Goal: Information Seeking & Learning: Learn about a topic

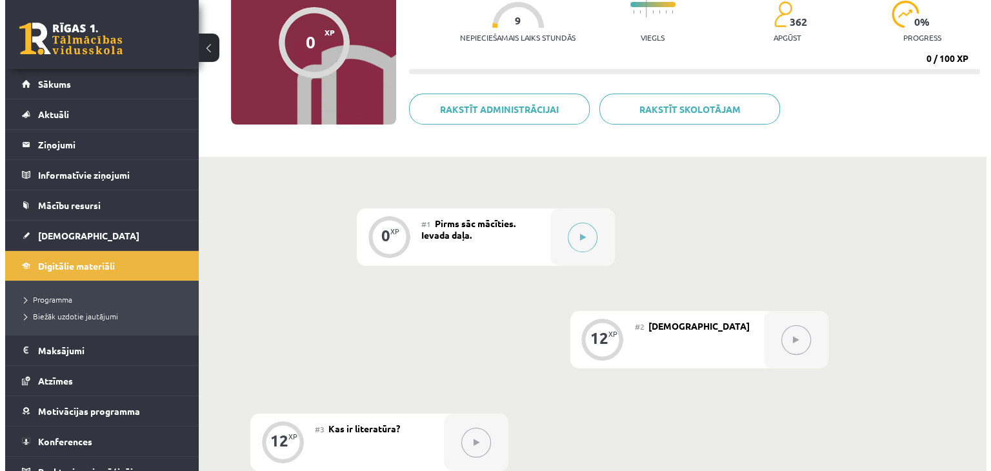
scroll to position [139, 0]
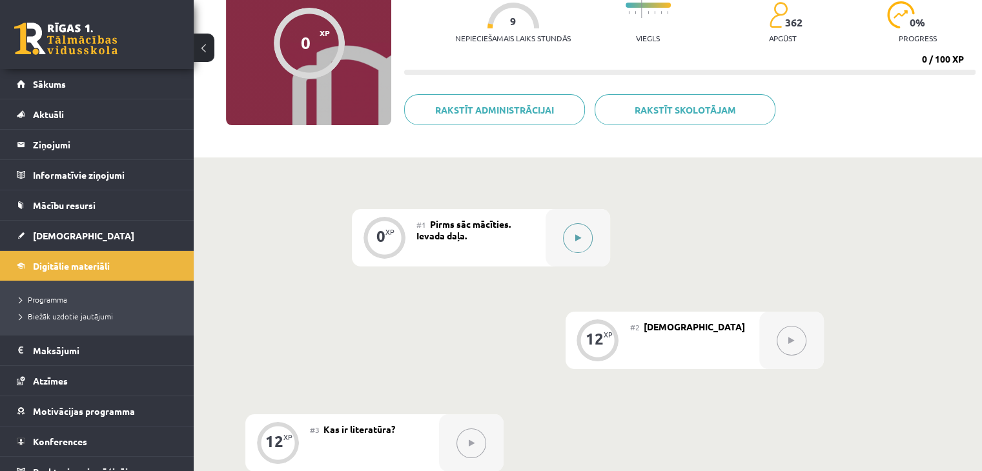
click at [587, 239] on button at bounding box center [578, 238] width 30 height 30
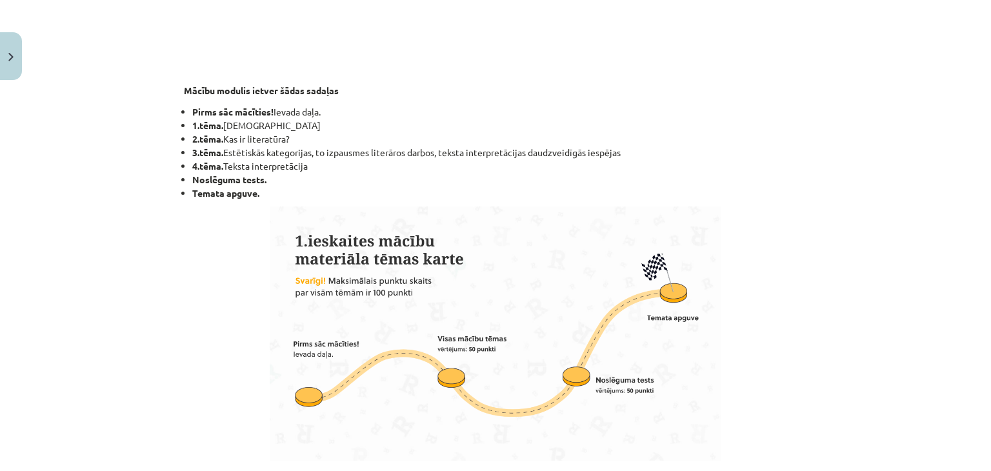
scroll to position [900, 0]
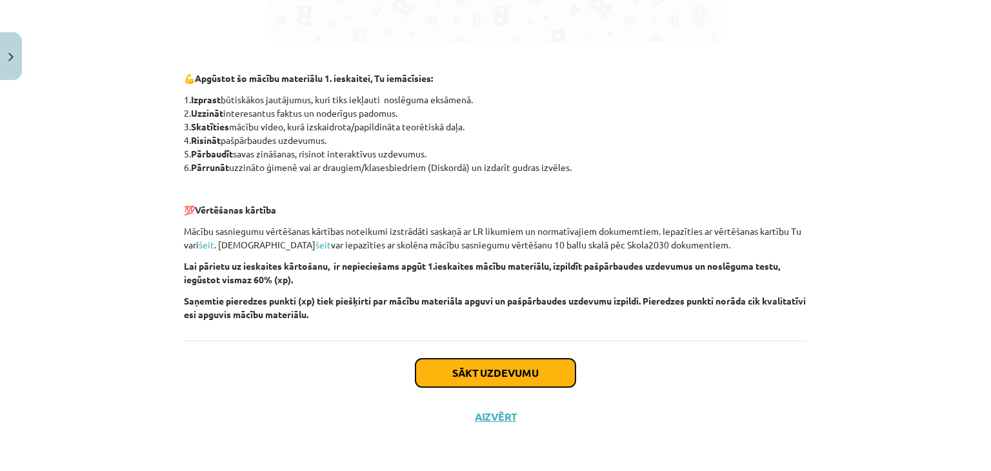
click at [493, 359] on button "Sākt uzdevumu" at bounding box center [496, 373] width 160 height 28
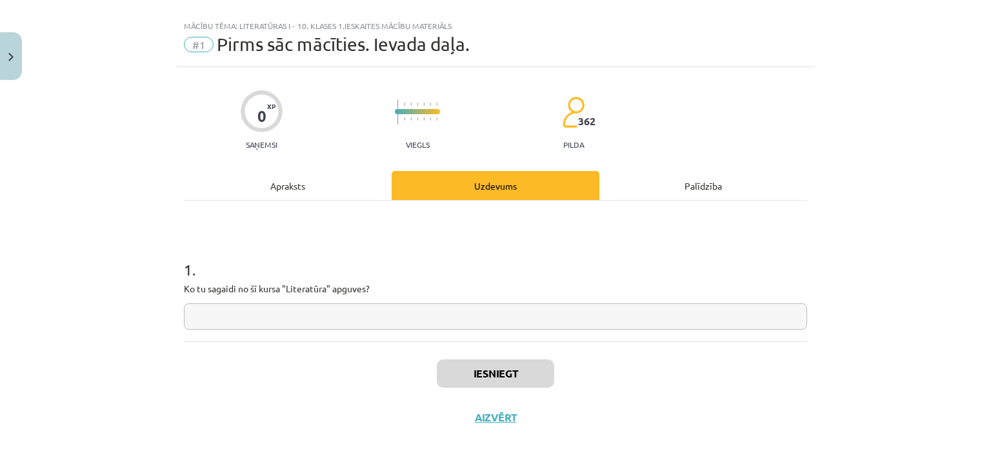
click at [428, 319] on input "text" at bounding box center [495, 316] width 623 height 26
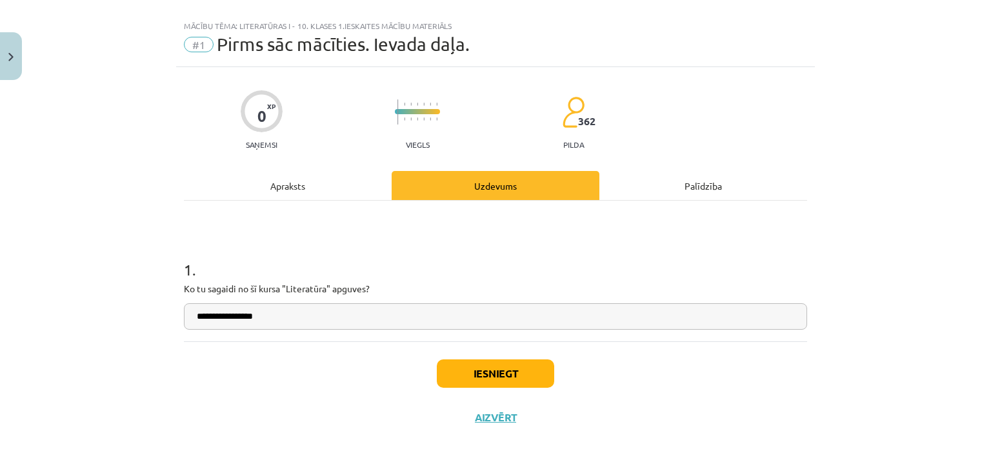
type input "**********"
click at [478, 375] on button "Iesniegt" at bounding box center [495, 373] width 117 height 28
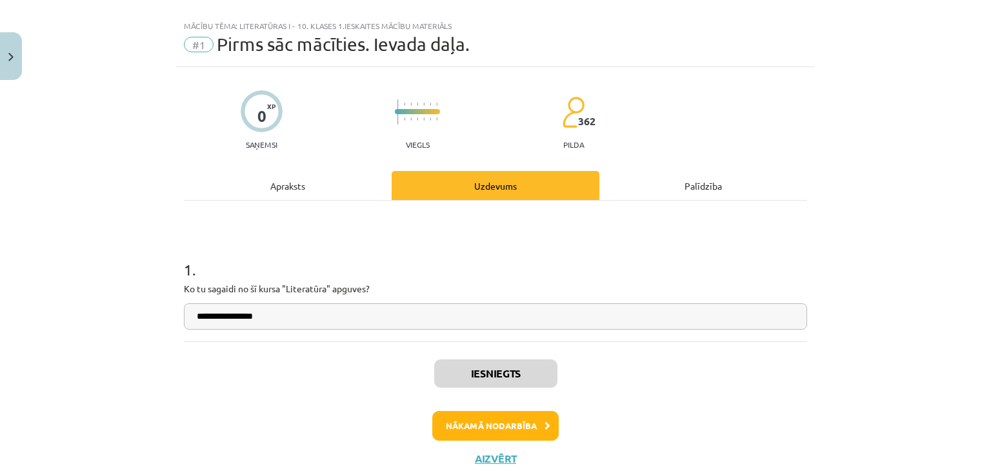
scroll to position [59, 0]
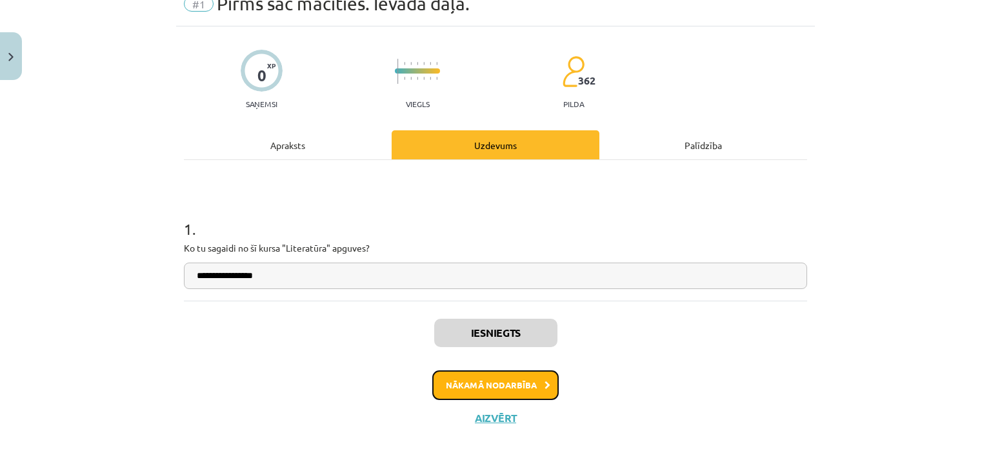
click at [492, 378] on button "Nākamā nodarbība" at bounding box center [495, 385] width 126 height 30
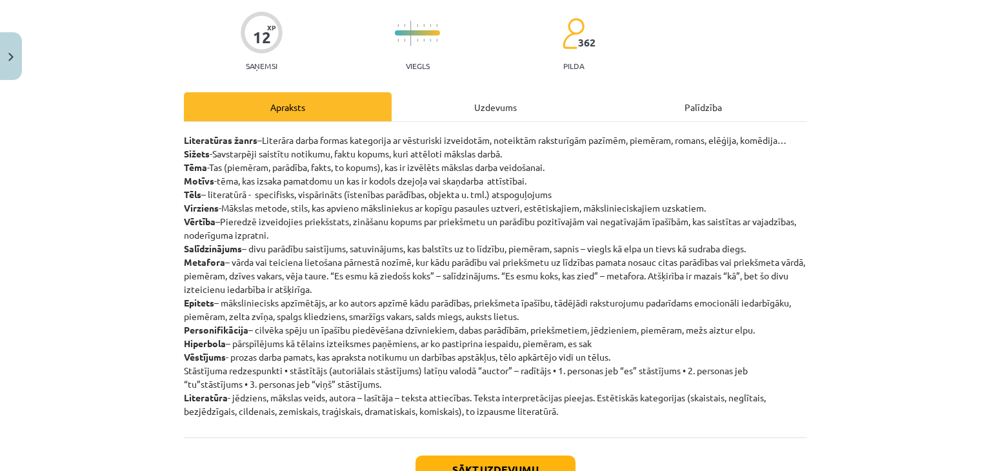
scroll to position [96, 0]
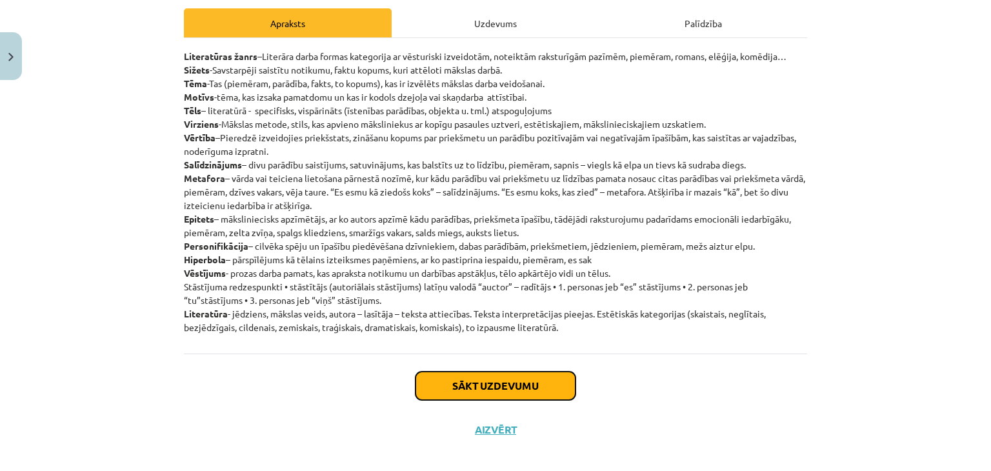
click at [499, 394] on button "Sākt uzdevumu" at bounding box center [496, 386] width 160 height 28
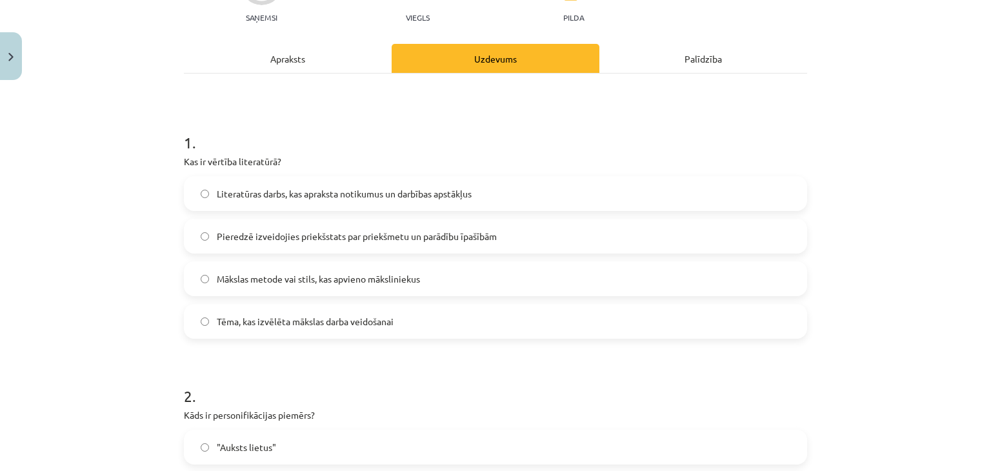
scroll to position [151, 0]
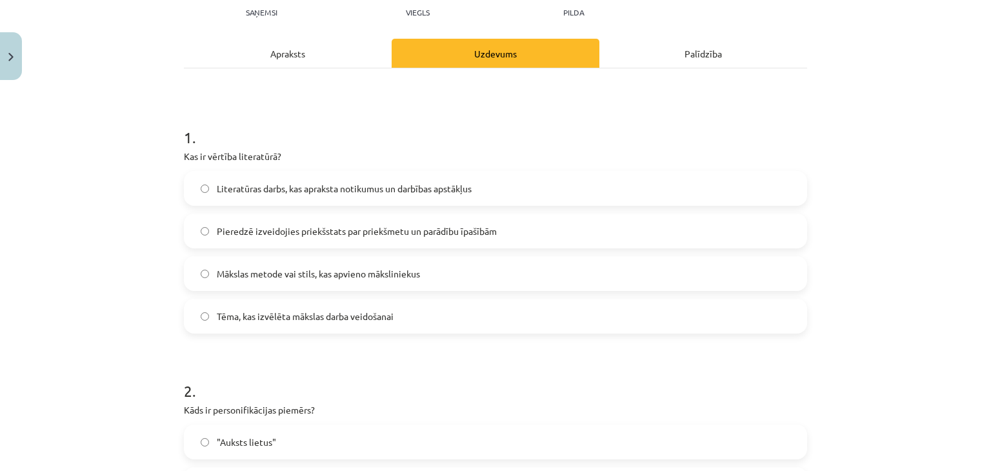
click at [332, 64] on div "Apraksts" at bounding box center [288, 53] width 208 height 29
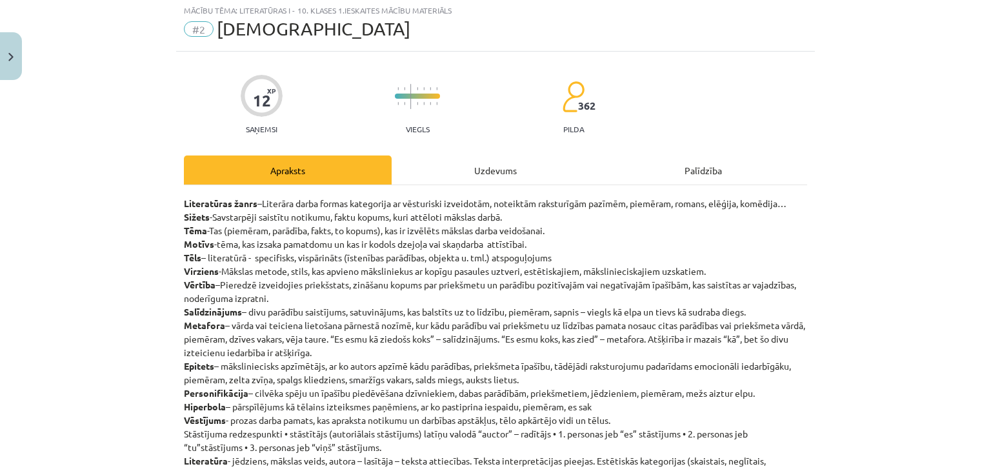
scroll to position [32, 0]
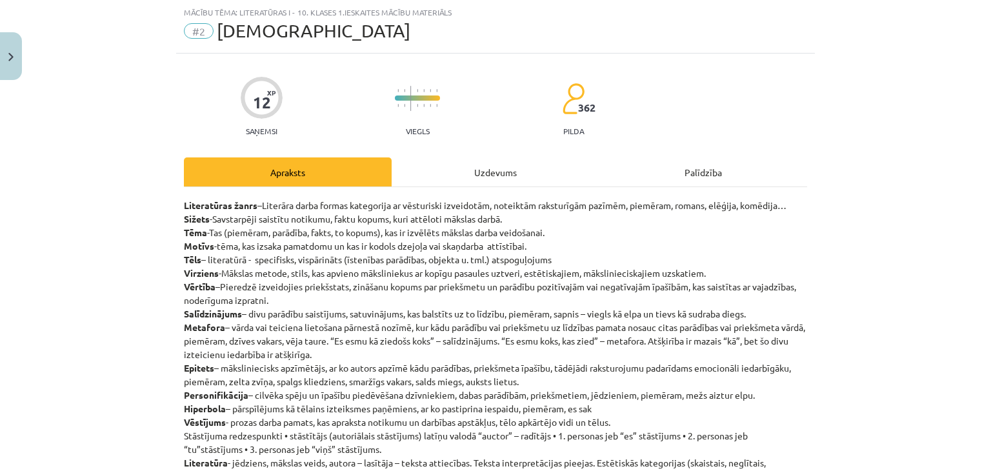
click at [478, 170] on div "Uzdevums" at bounding box center [496, 171] width 208 height 29
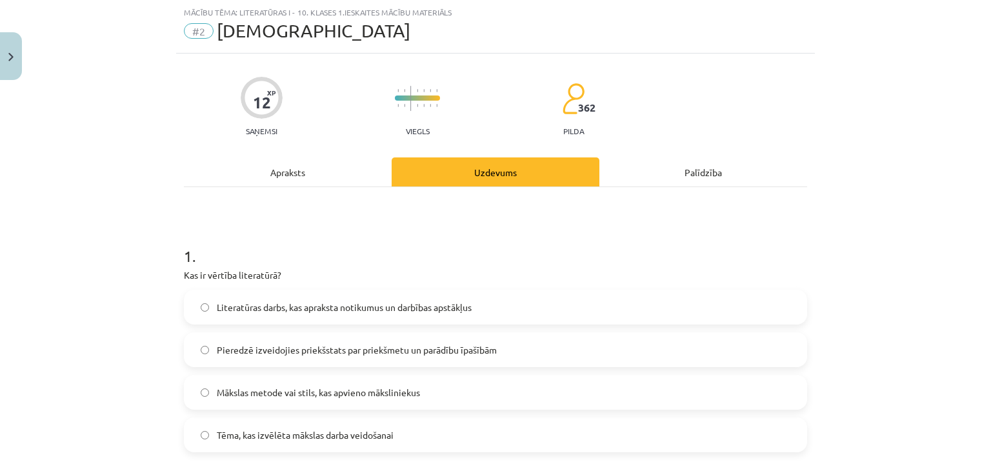
click at [276, 354] on span "Pieredzē izveidojies priekšstats par priekšmetu un parādību īpašībām" at bounding box center [357, 350] width 280 height 14
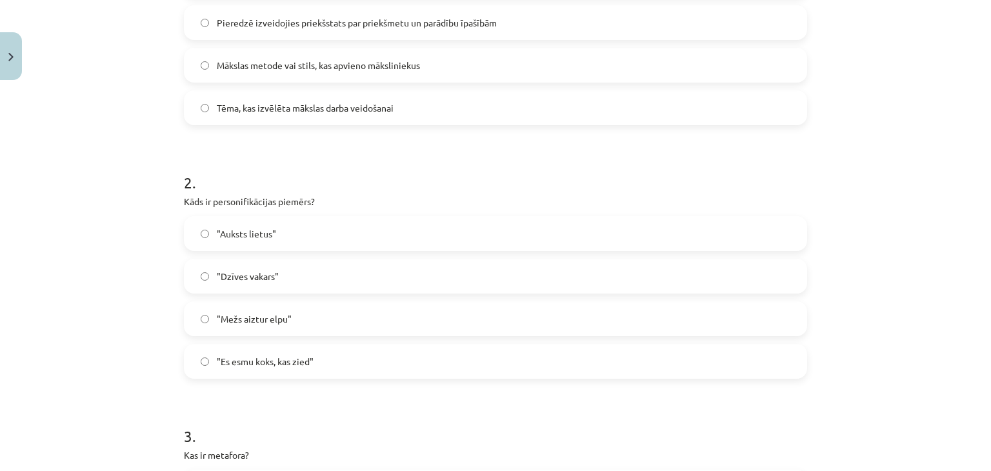
scroll to position [359, 0]
click at [897, 197] on div "Mācību tēma: Literatūras i - 10. klases 1.ieskaites mācību materiāls #2 Jēdzien…" at bounding box center [495, 235] width 991 height 471
click at [594, 318] on label ""Mežs aiztur elpu"" at bounding box center [495, 319] width 621 height 32
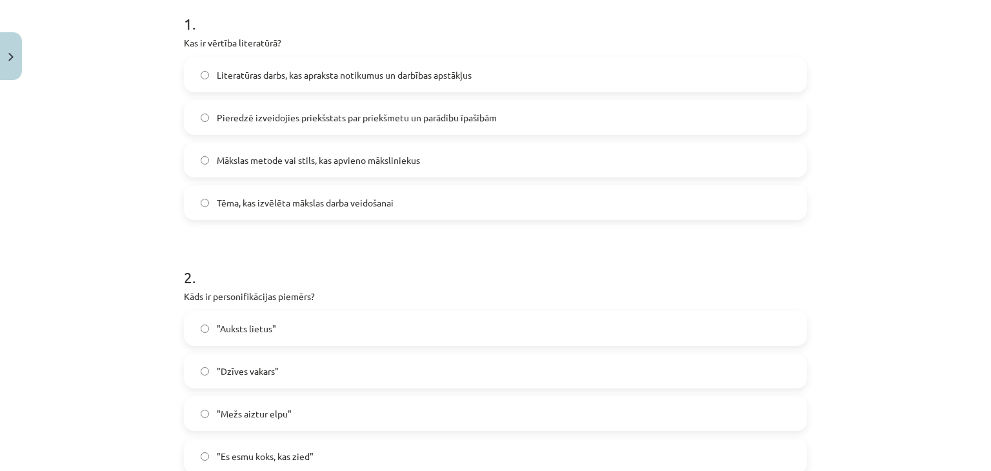
scroll to position [0, 0]
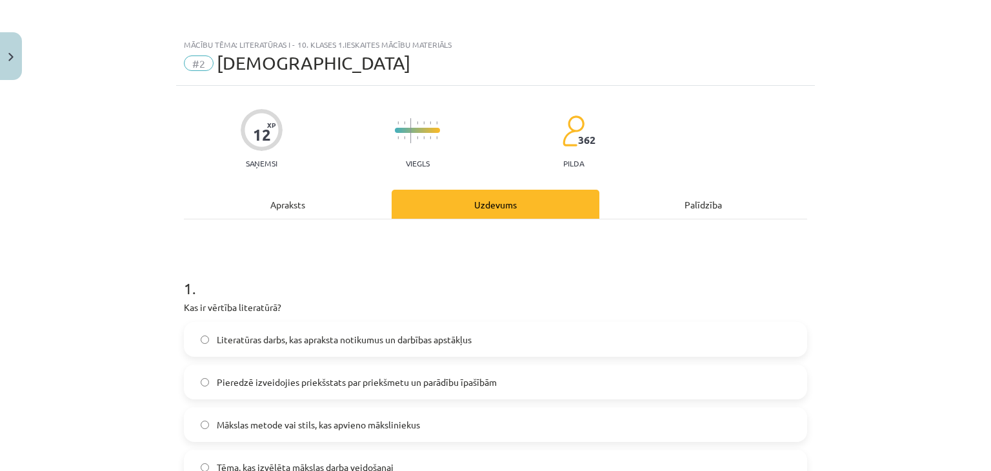
click at [299, 192] on div "Apraksts" at bounding box center [288, 204] width 208 height 29
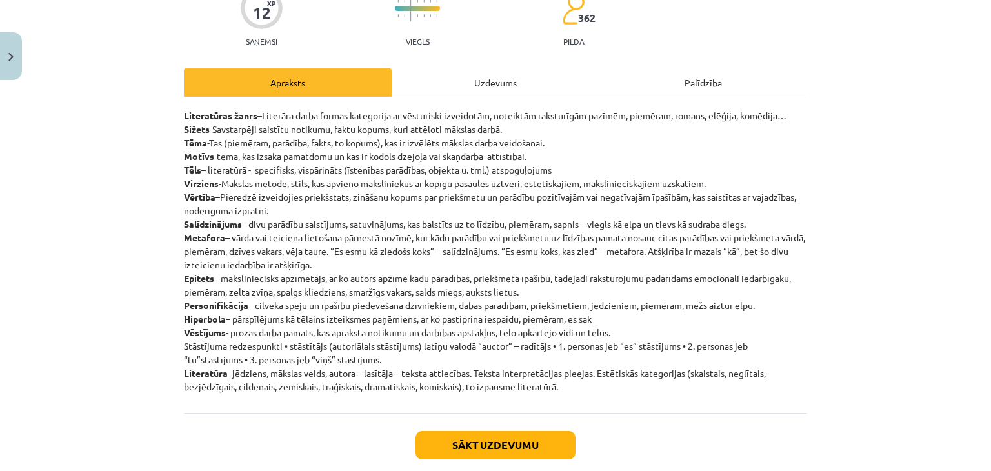
scroll to position [127, 0]
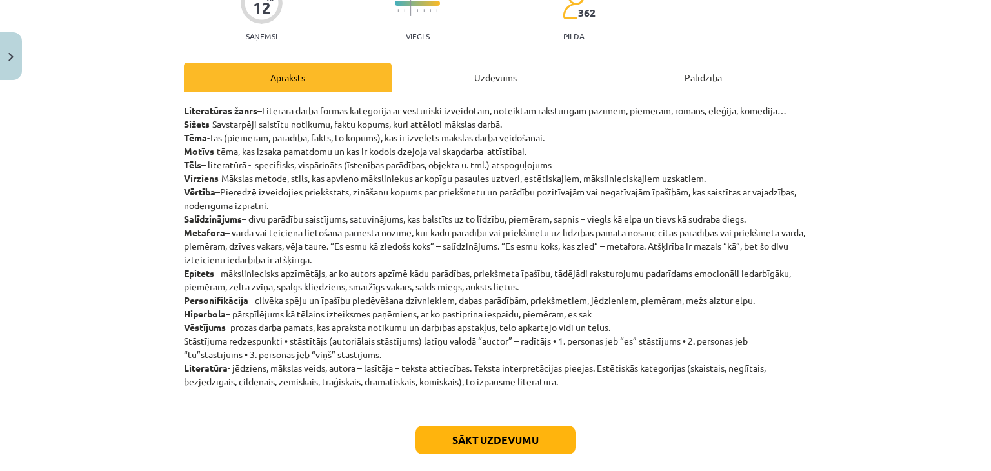
click at [488, 78] on div "Uzdevums" at bounding box center [496, 77] width 208 height 29
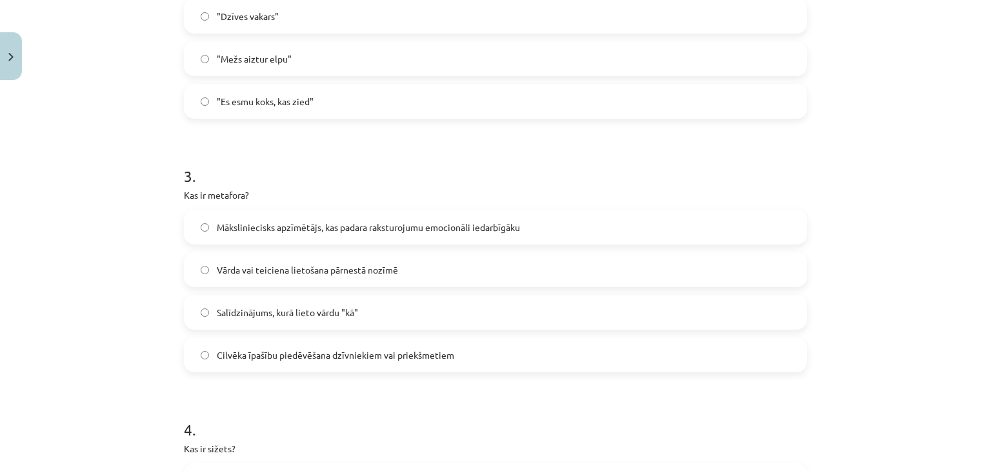
scroll to position [622, 0]
click at [230, 259] on label "Vārda vai teiciena lietošana pārnestā nozīmē" at bounding box center [495, 267] width 621 height 32
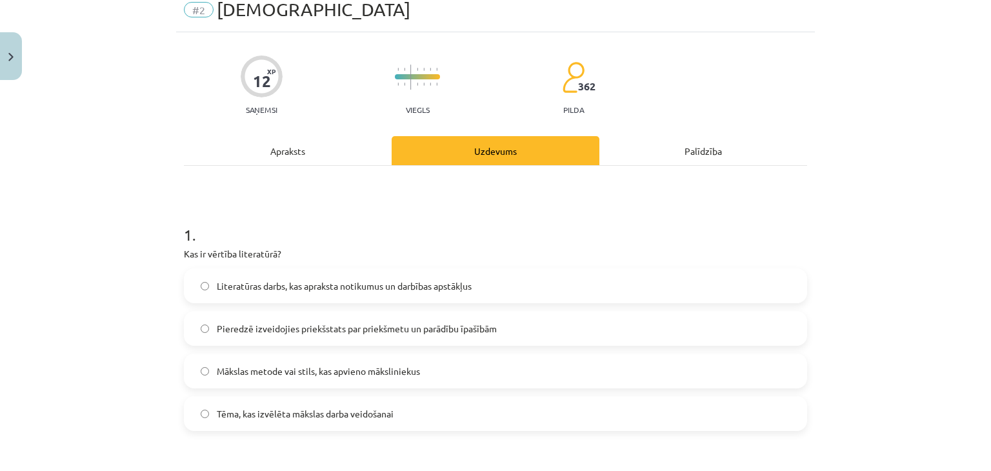
scroll to position [0, 0]
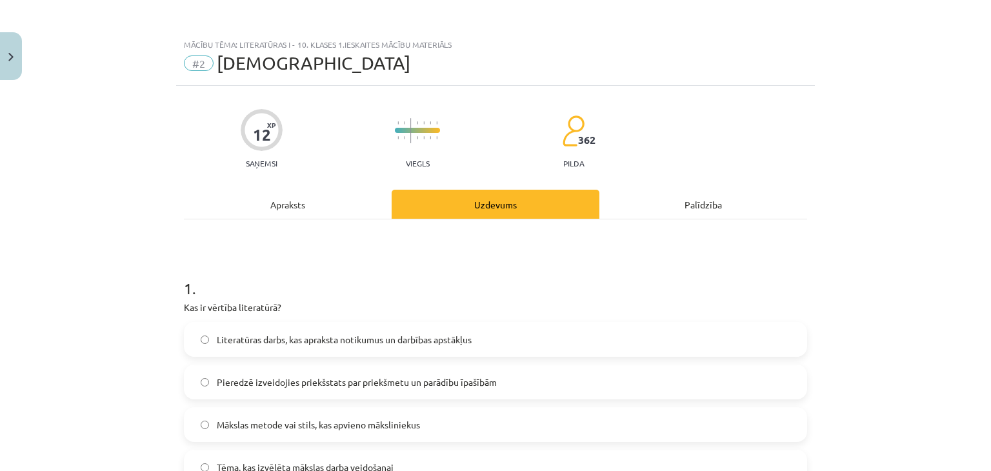
click at [310, 196] on div "Apraksts" at bounding box center [288, 204] width 208 height 29
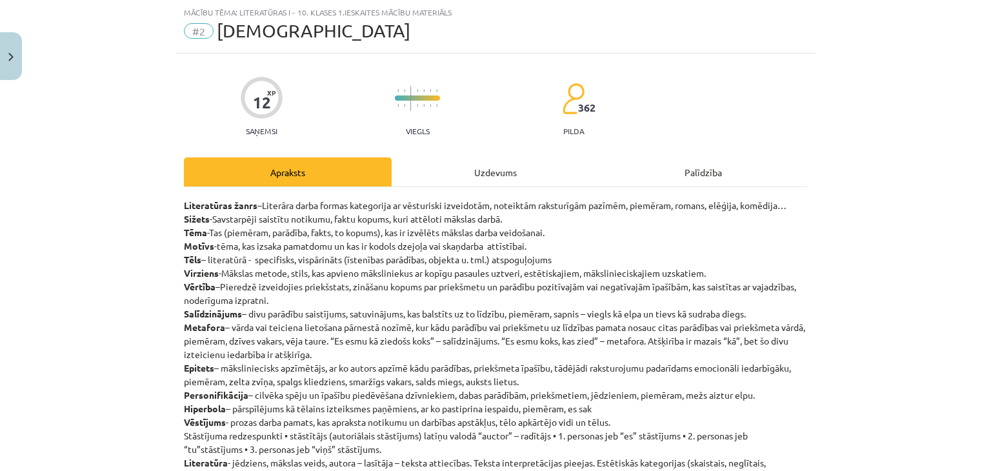
click at [470, 173] on div "Uzdevums" at bounding box center [496, 171] width 208 height 29
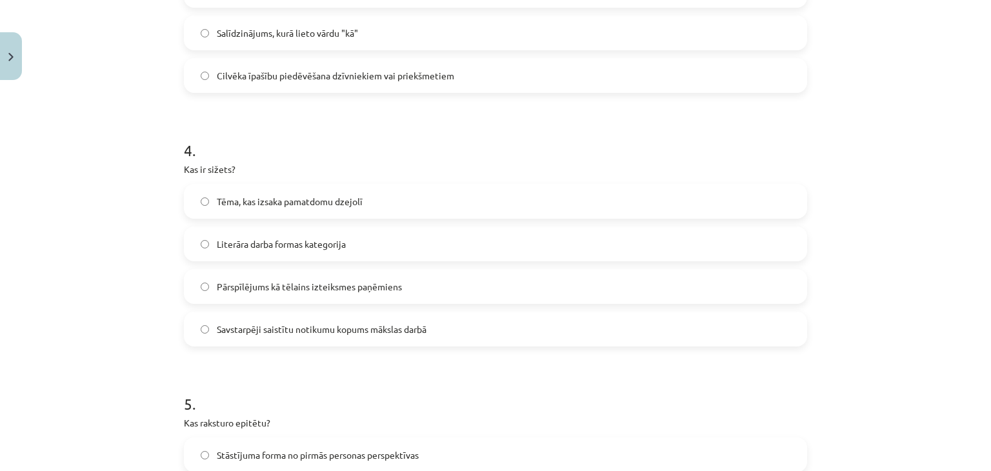
scroll to position [900, 0]
click at [238, 340] on label "Savstarpēji saistītu notikumu kopums mākslas darbā" at bounding box center [495, 328] width 621 height 32
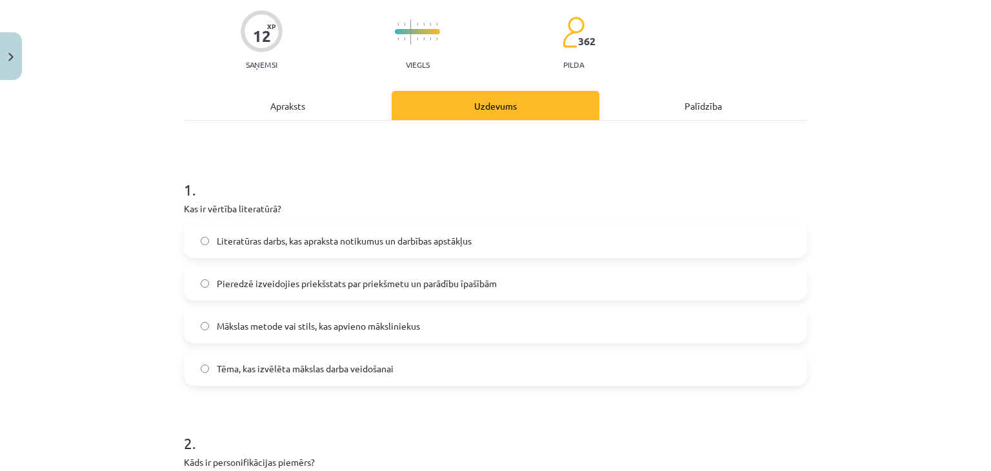
scroll to position [0, 0]
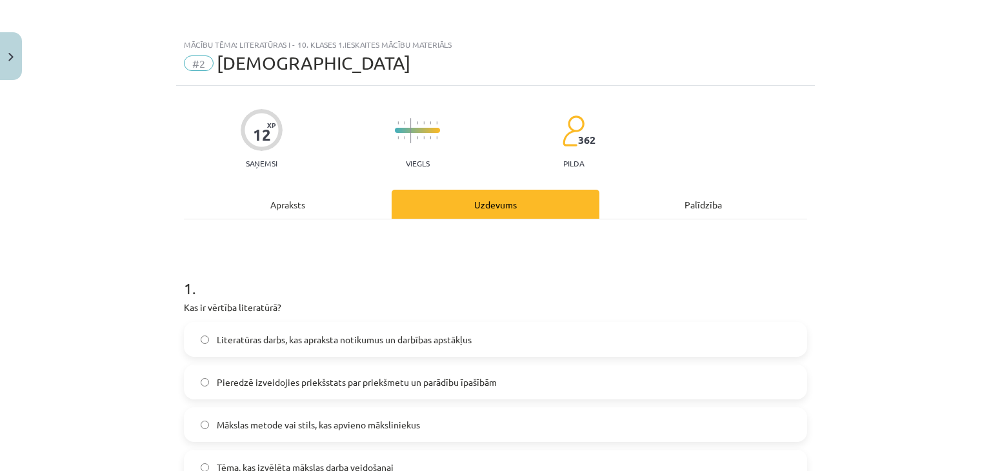
click at [297, 217] on div "Apraksts" at bounding box center [288, 204] width 208 height 29
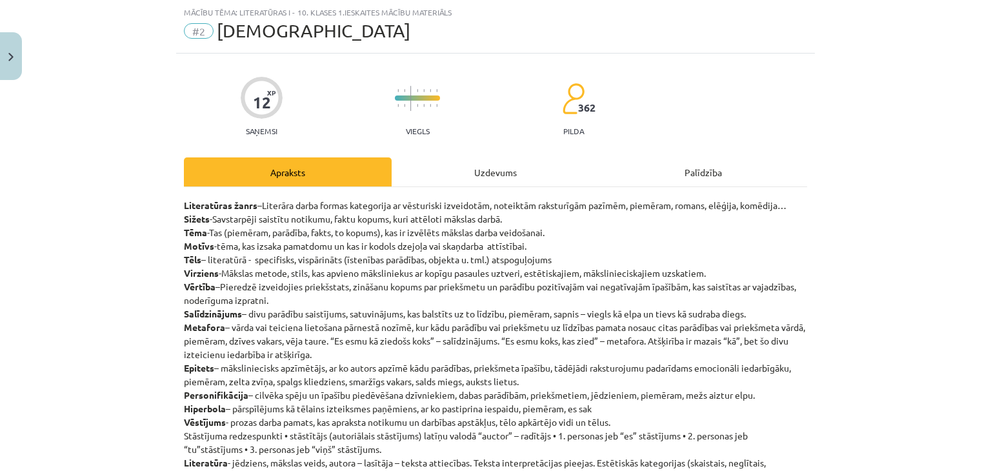
scroll to position [83, 0]
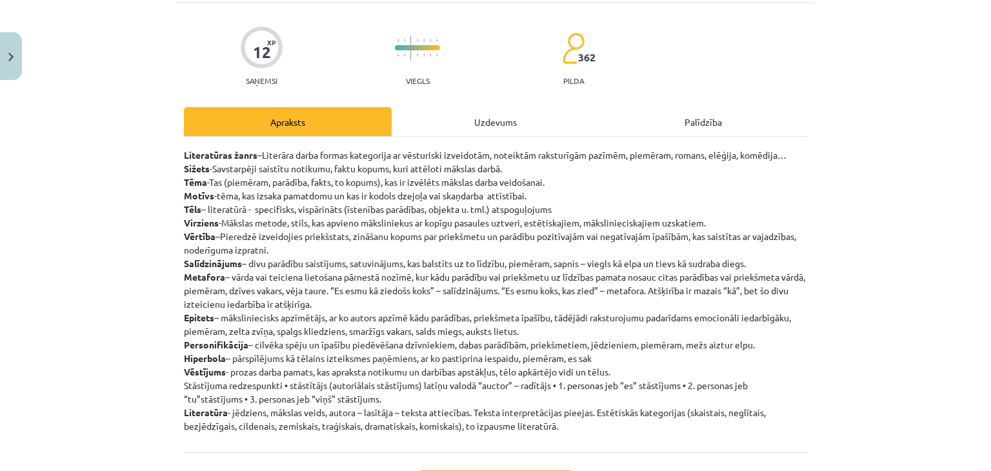
click at [439, 114] on div "Uzdevums" at bounding box center [496, 121] width 208 height 29
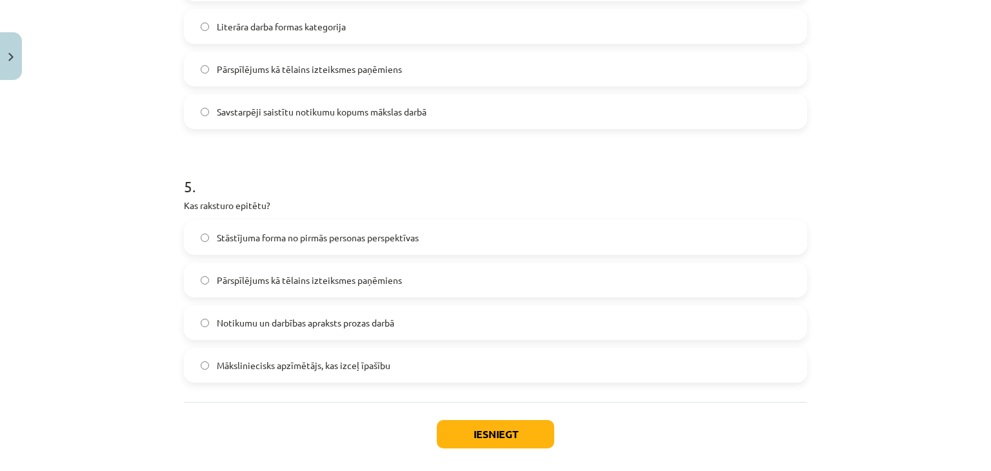
scroll to position [1127, 0]
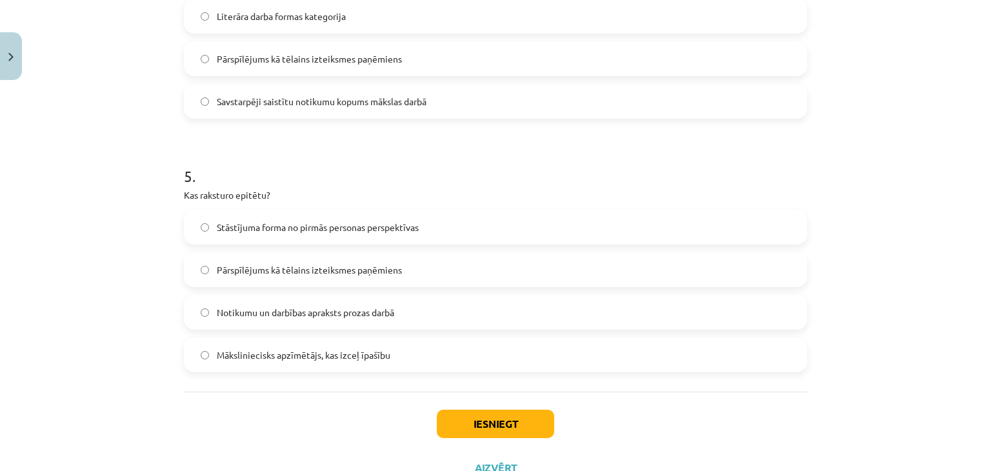
click at [361, 349] on span "Māksliniecisks apzīmētājs, kas izceļ īpašību" at bounding box center [304, 355] width 174 height 14
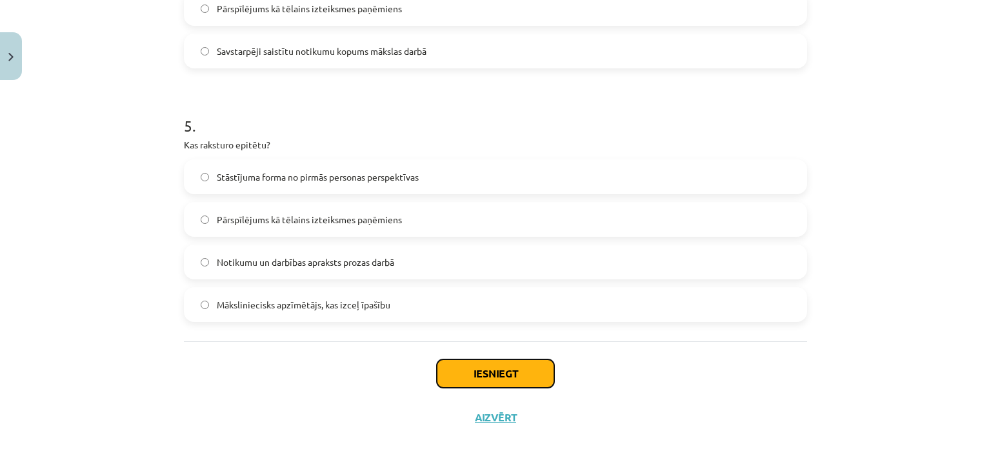
click at [443, 363] on button "Iesniegt" at bounding box center [495, 373] width 117 height 28
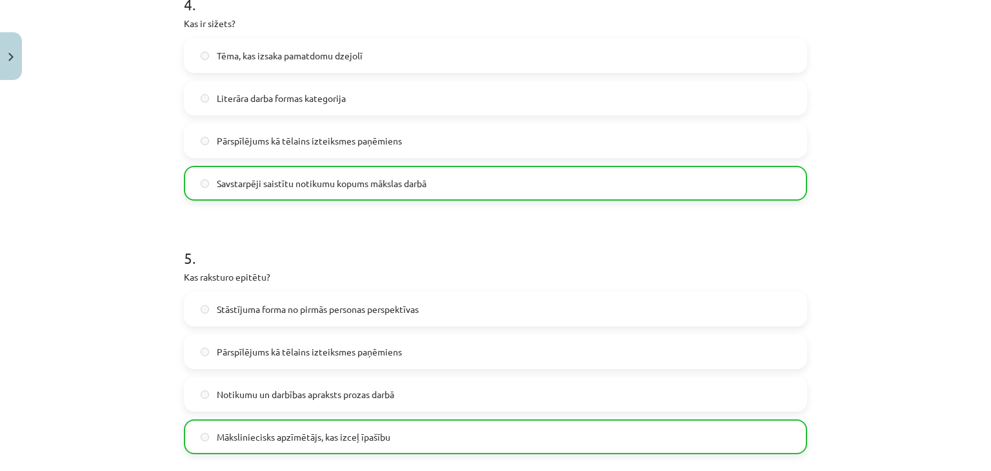
scroll to position [1218, 0]
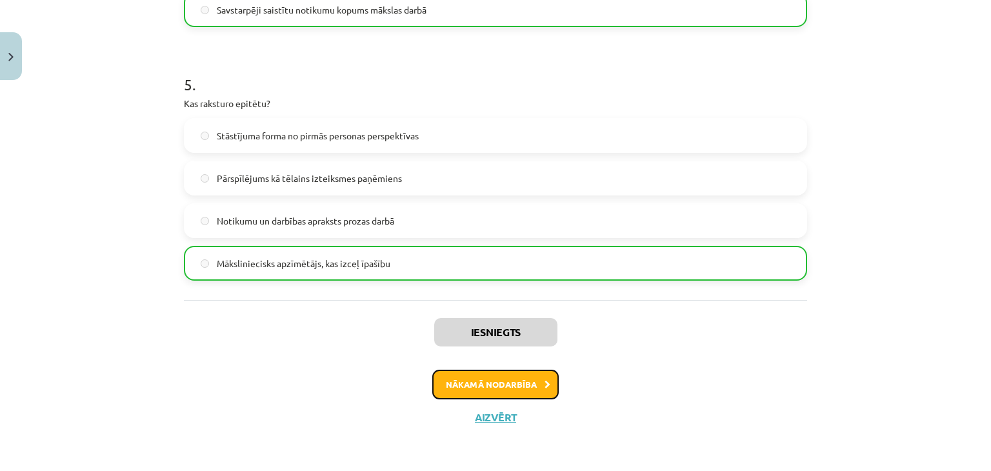
click at [460, 380] on button "Nākamā nodarbība" at bounding box center [495, 385] width 126 height 30
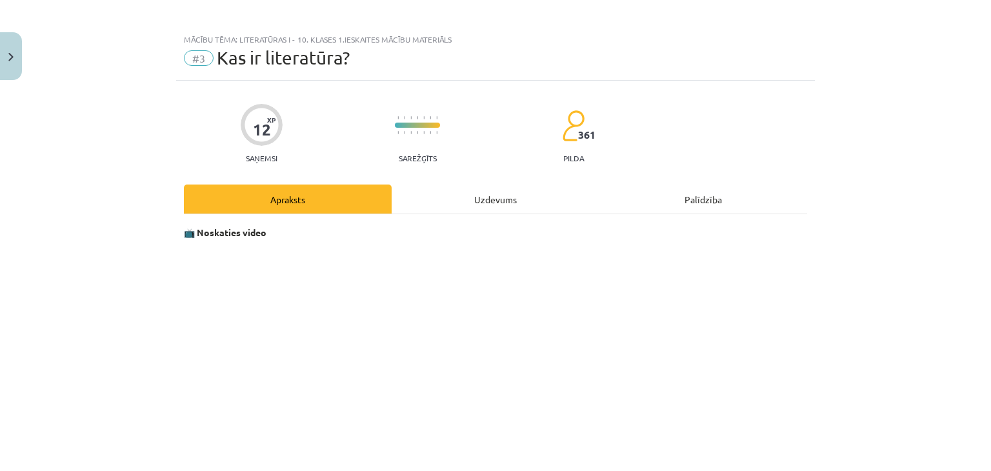
scroll to position [0, 0]
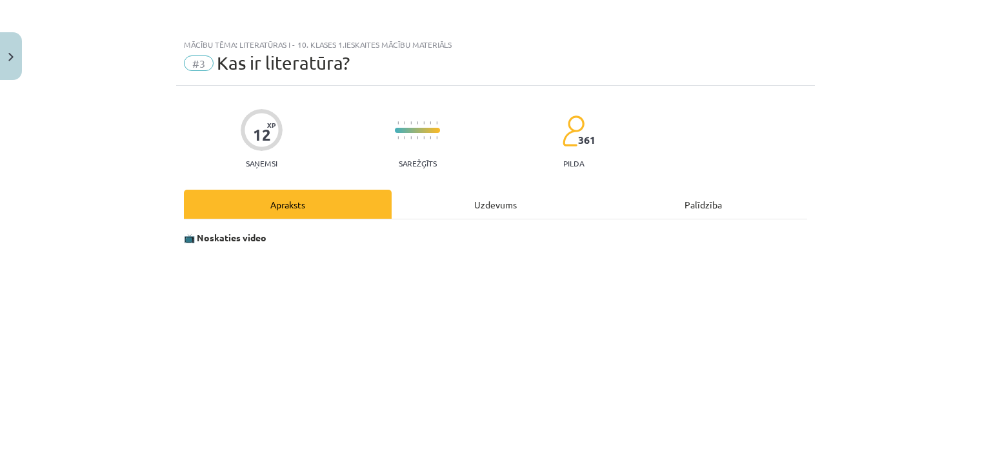
click at [529, 210] on div "Uzdevums" at bounding box center [496, 204] width 208 height 29
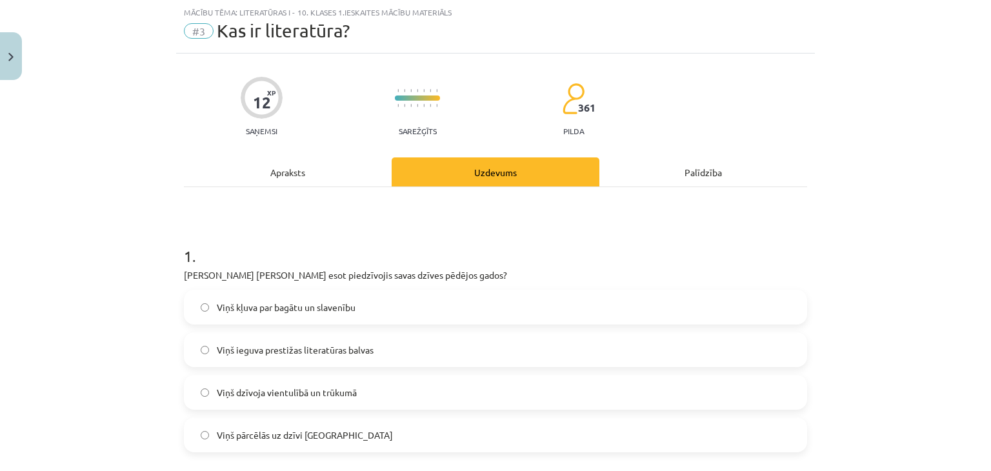
scroll to position [161, 0]
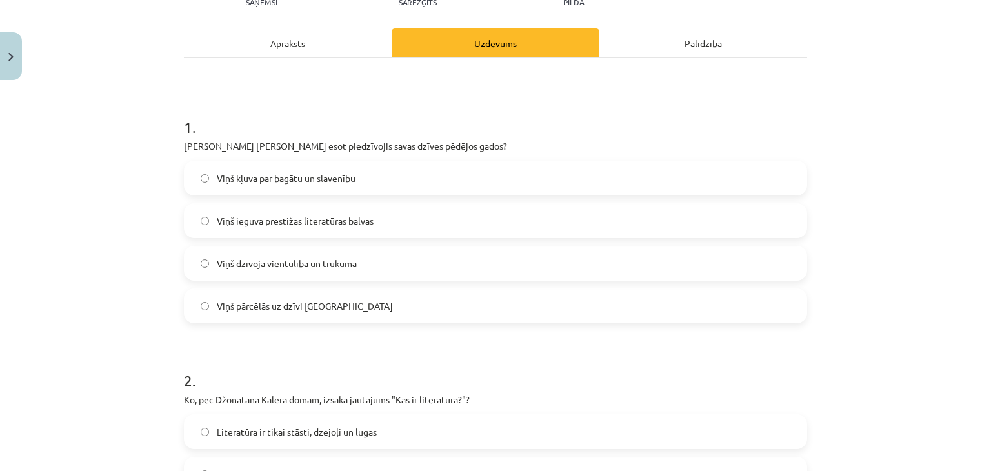
click at [305, 50] on div "Apraksts" at bounding box center [288, 42] width 208 height 29
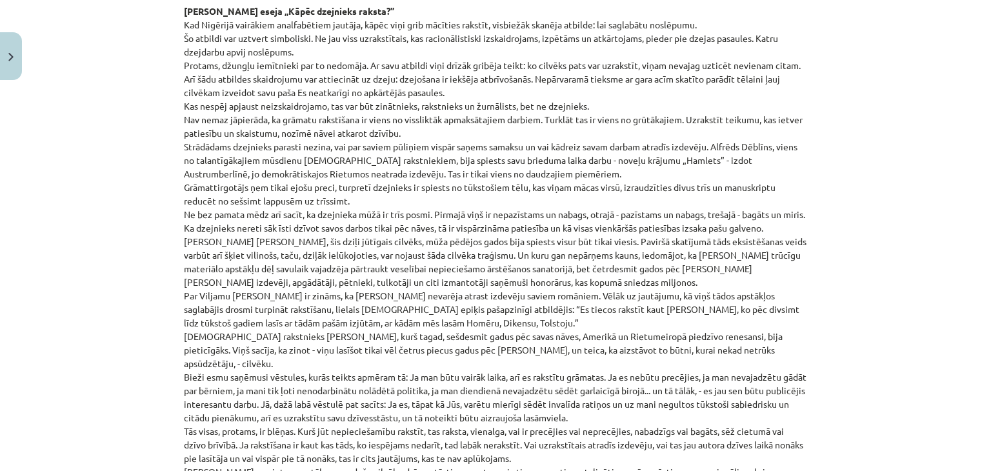
scroll to position [549, 0]
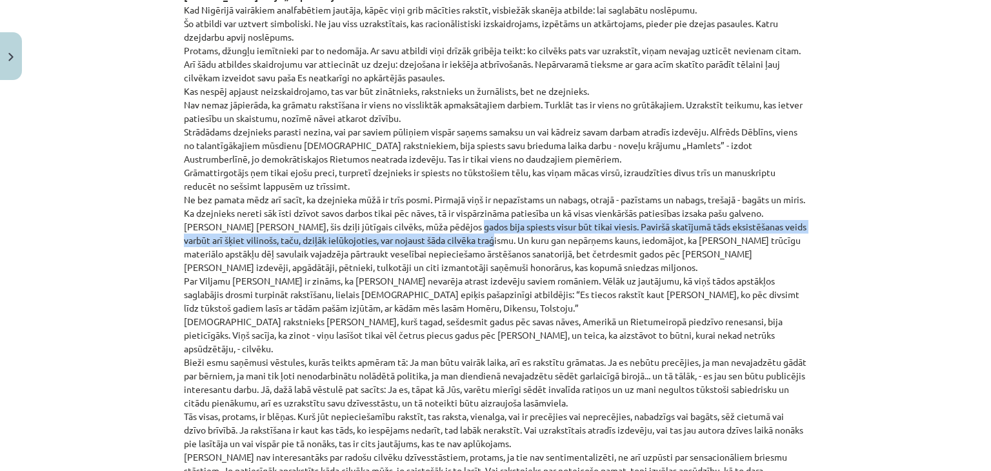
drag, startPoint x: 444, startPoint y: 225, endPoint x: 474, endPoint y: 241, distance: 33.8
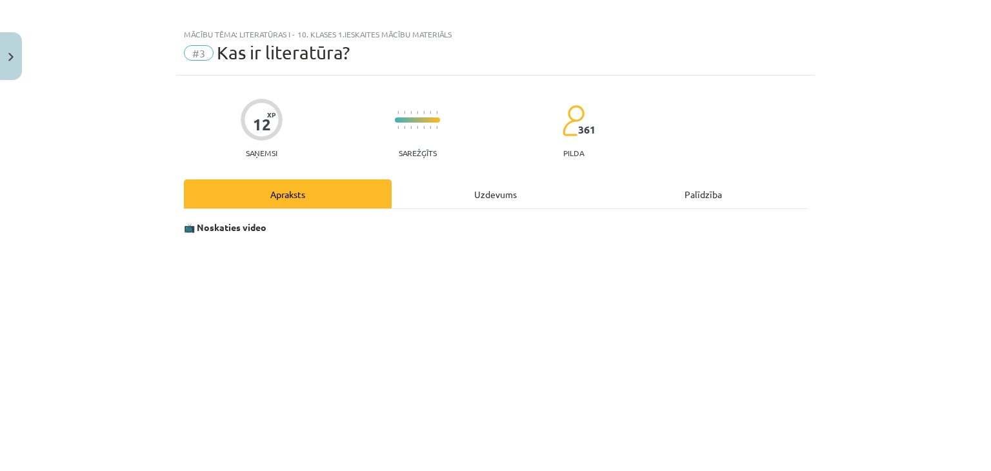
scroll to position [0, 0]
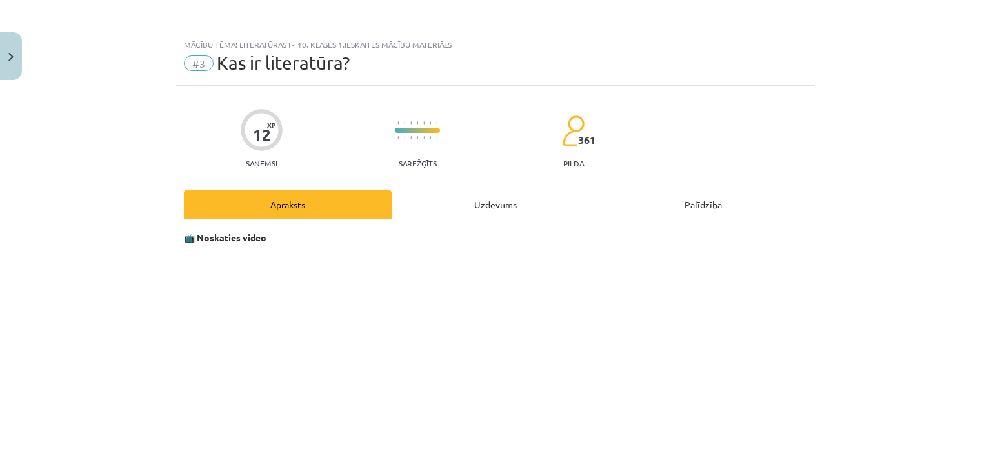
click at [479, 199] on div "Uzdevums" at bounding box center [496, 204] width 208 height 29
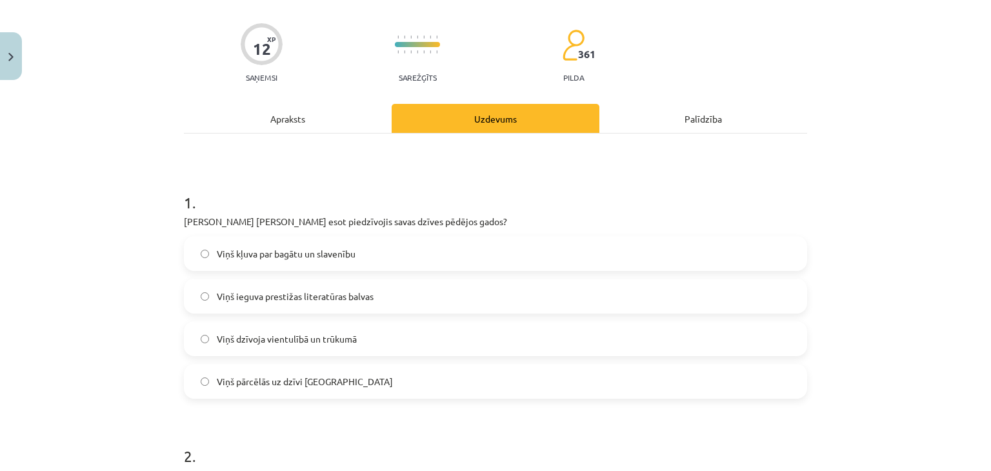
scroll to position [161, 0]
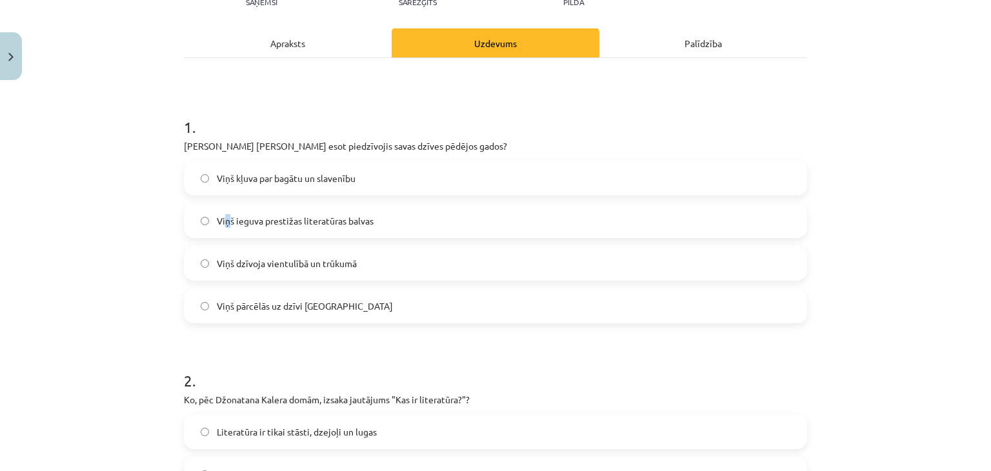
click at [222, 222] on span "Viņš ieguva prestižas literatūras balvas" at bounding box center [295, 221] width 157 height 14
click at [150, 210] on div "Mācību tēma: Literatūras i - 10. klases 1.ieskaites mācību materiāls #3 Kas ir …" at bounding box center [495, 235] width 991 height 471
click at [292, 48] on div "Apraksts" at bounding box center [288, 42] width 208 height 29
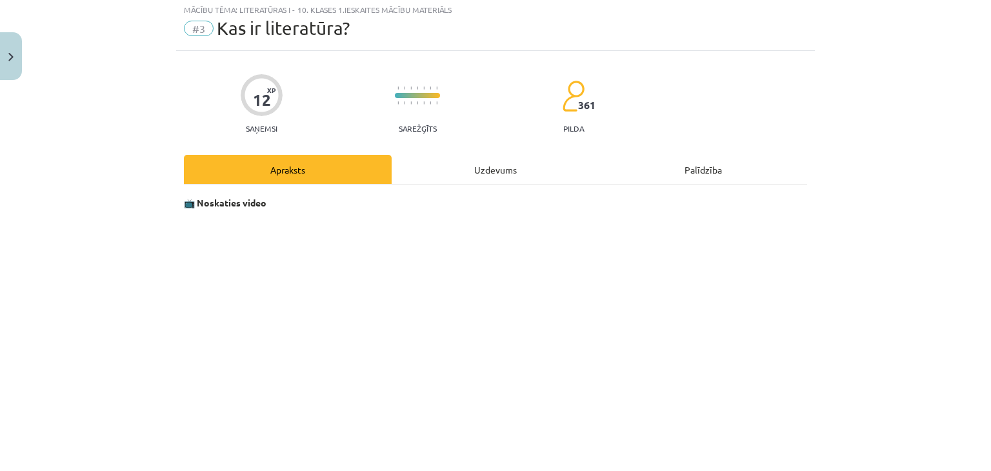
scroll to position [0, 0]
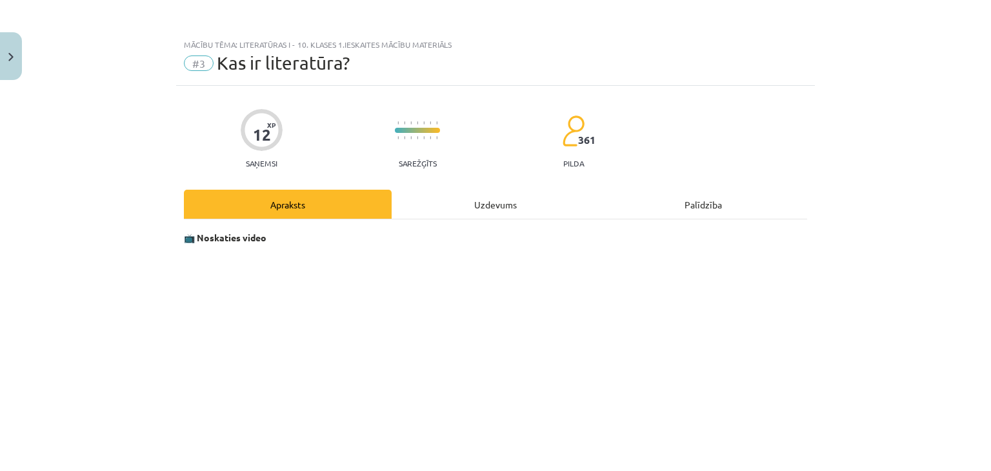
click at [465, 208] on div "Uzdevums" at bounding box center [496, 204] width 208 height 29
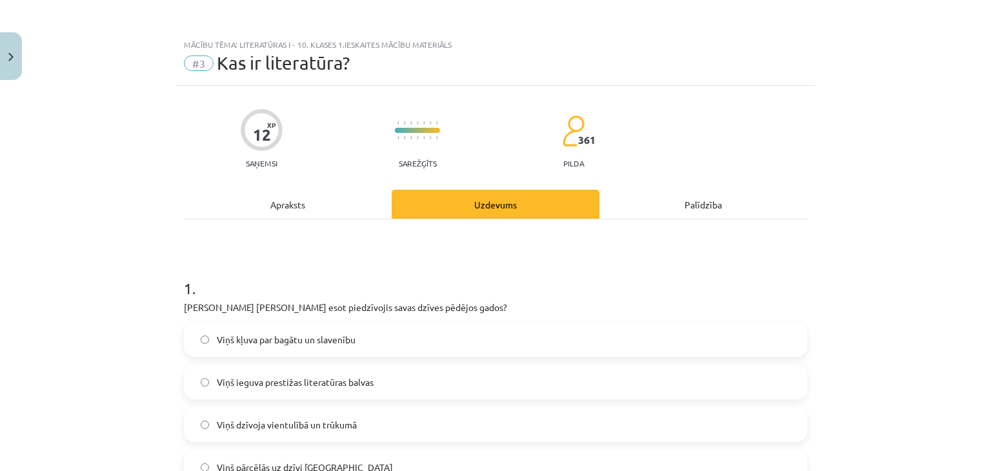
click at [332, 210] on div "Apraksts" at bounding box center [288, 204] width 208 height 29
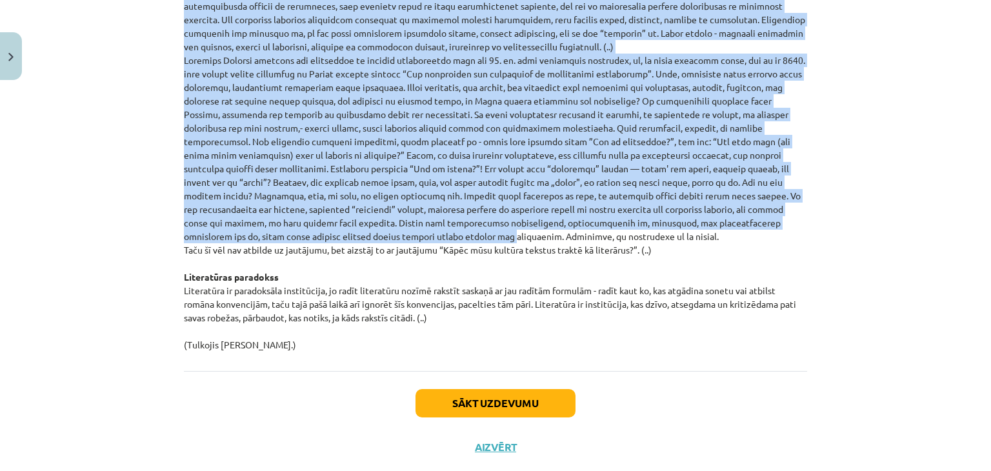
scroll to position [1369, 0]
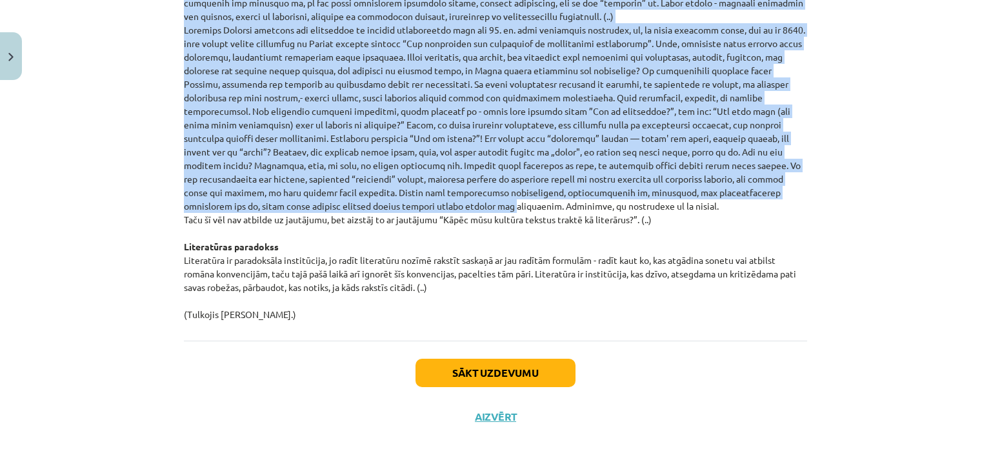
drag, startPoint x: 176, startPoint y: 58, endPoint x: 592, endPoint y: 313, distance: 488.1
copy p "Loremi Dolorsit ametc „Adipi elitseddo eiusmo?” Tem Incididu utlaboree dolorema…"
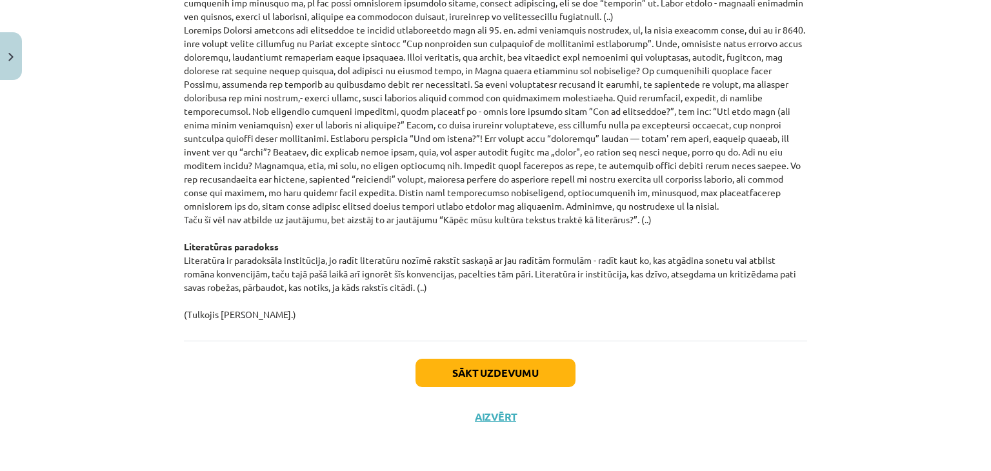
click at [647, 353] on div "Sākt uzdevumu Aizvērt" at bounding box center [495, 386] width 623 height 90
click at [516, 379] on button "Sākt uzdevumu" at bounding box center [496, 373] width 160 height 28
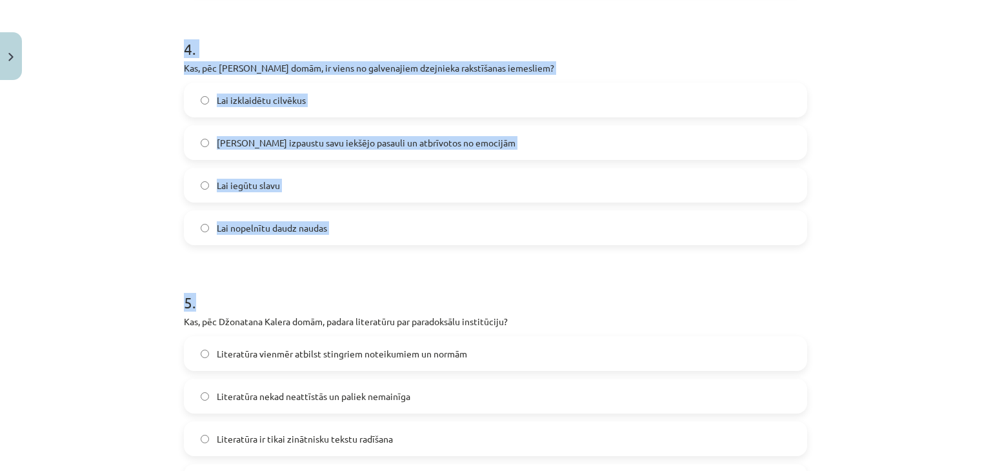
scroll to position [1177, 0]
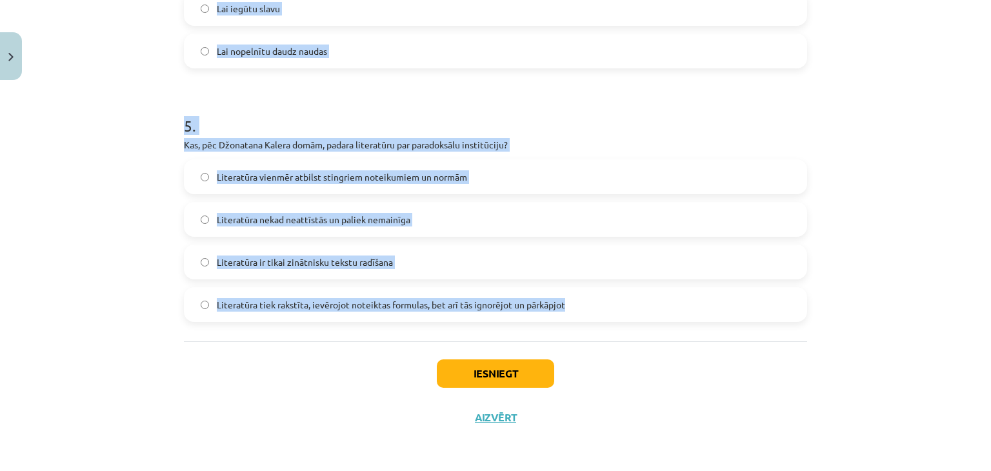
drag, startPoint x: 170, startPoint y: 117, endPoint x: 599, endPoint y: 294, distance: 464.1
copy form "9 . Lo, ips Dolorsita Consec adipi, elitse doeiusmod "Tem in utlaboreet?"? Dolo…"
click at [689, 103] on h1 "5 ." at bounding box center [495, 114] width 623 height 40
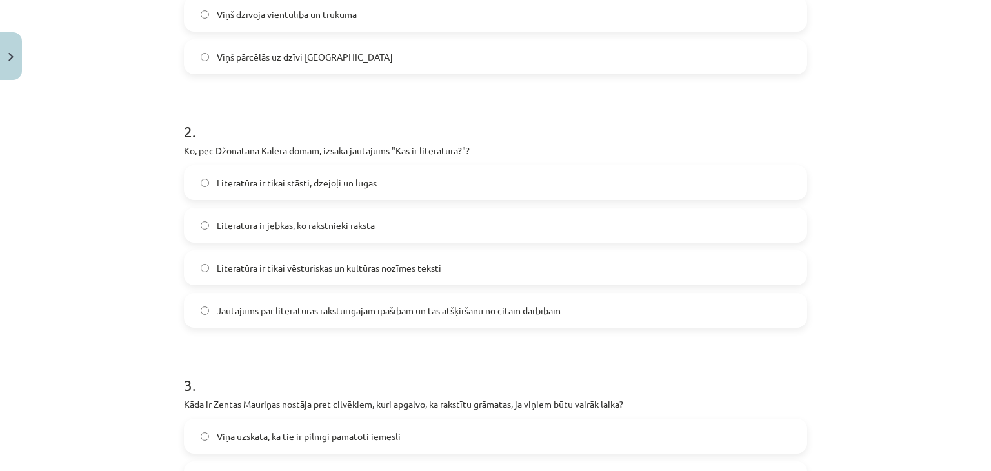
scroll to position [403, 0]
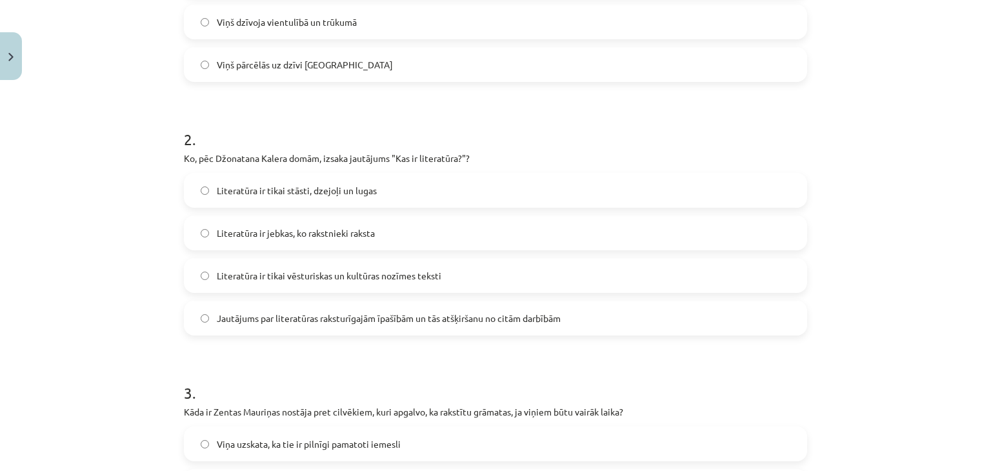
click at [545, 316] on span "Jautājums par literatūras raksturīgajām īpašībām un tās atšķiršanu no citām dar…" at bounding box center [389, 319] width 344 height 14
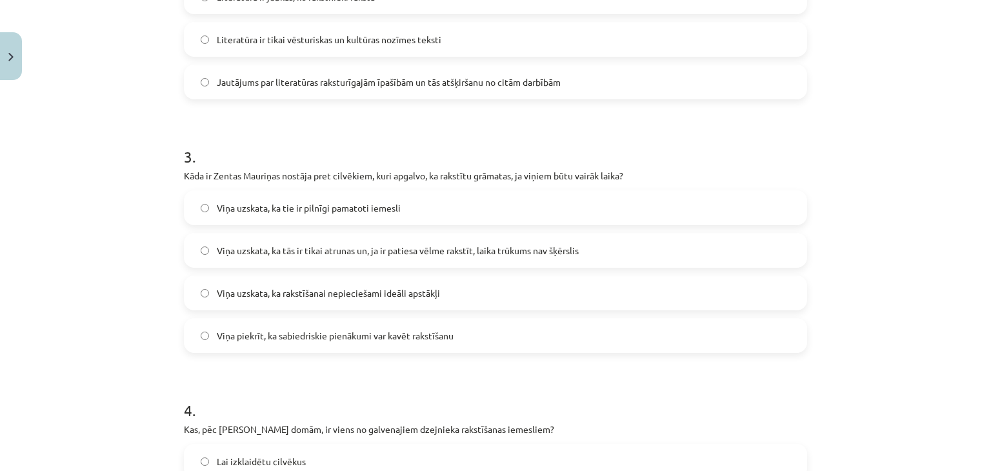
scroll to position [661, 0]
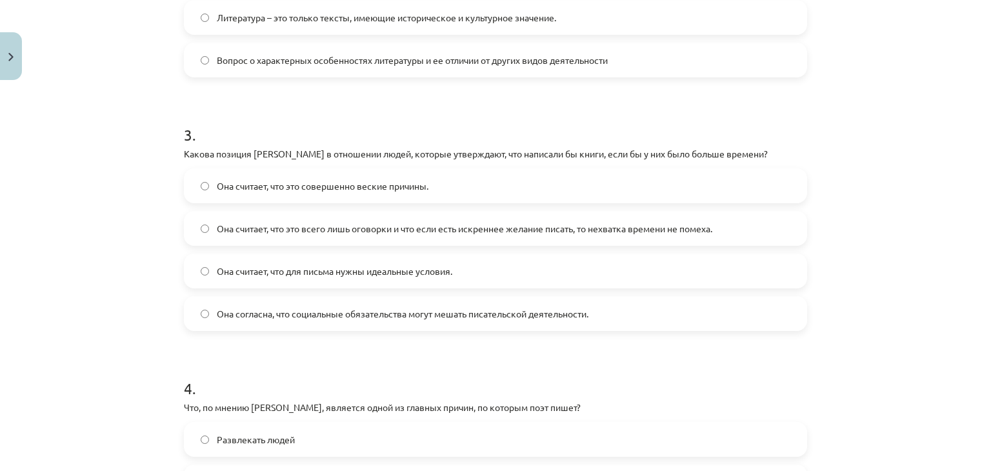
click at [346, 105] on h1 "3 ." at bounding box center [495, 123] width 623 height 40
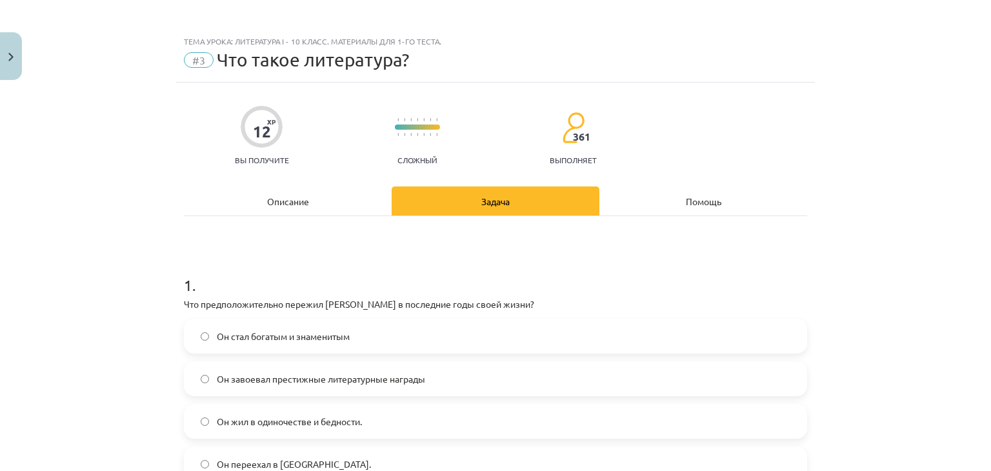
scroll to position [0, 0]
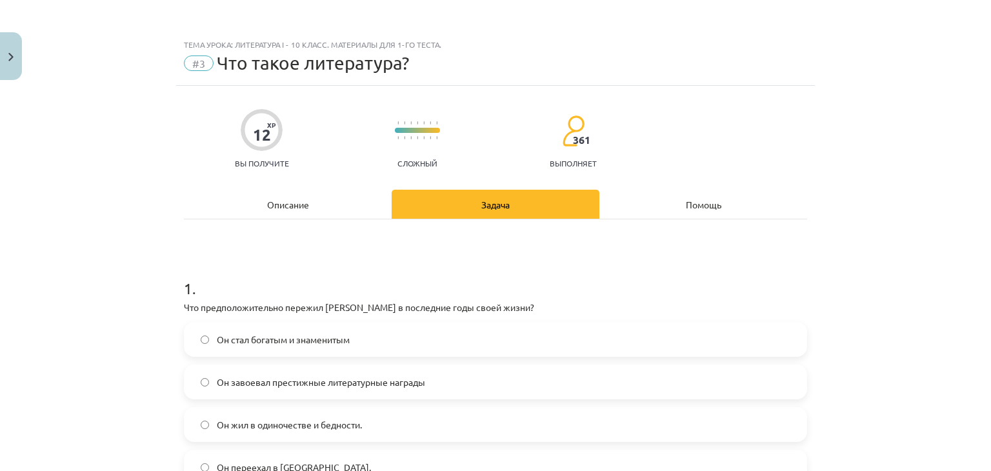
click at [319, 206] on div "Описание" at bounding box center [288, 204] width 208 height 29
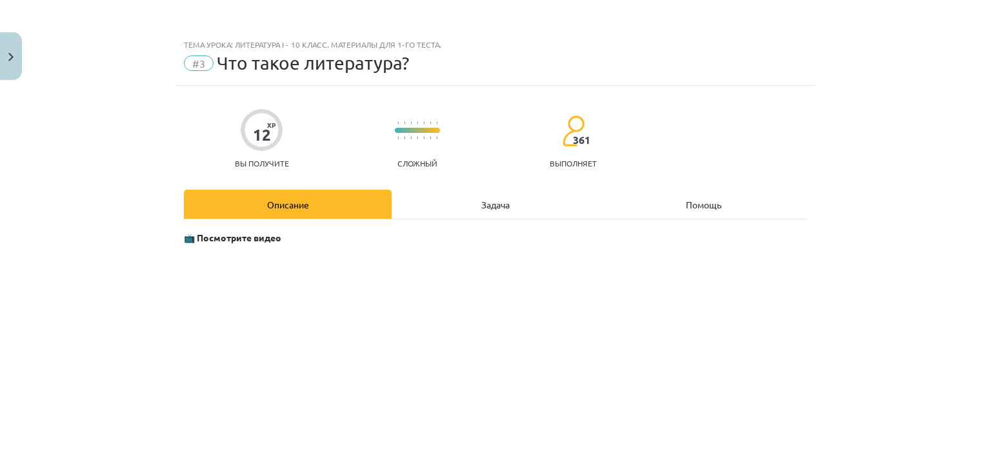
click at [496, 194] on div "Задача" at bounding box center [496, 204] width 208 height 29
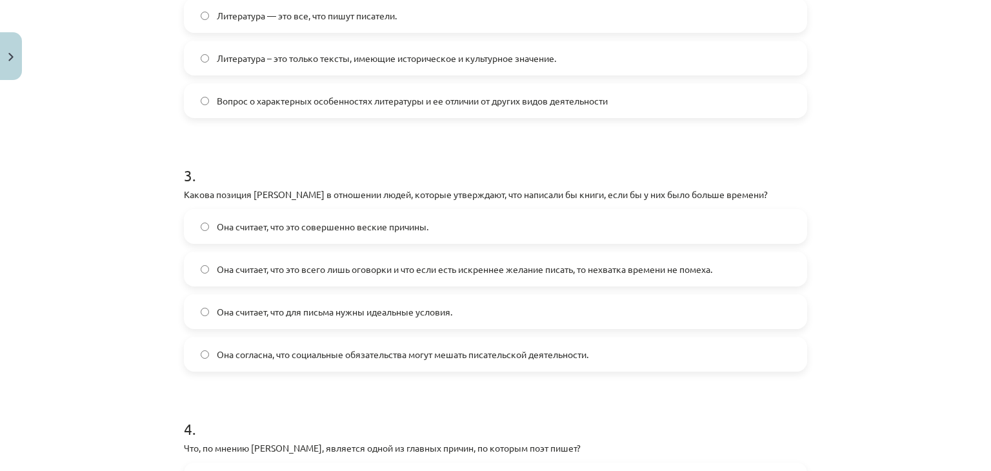
scroll to position [678, 0]
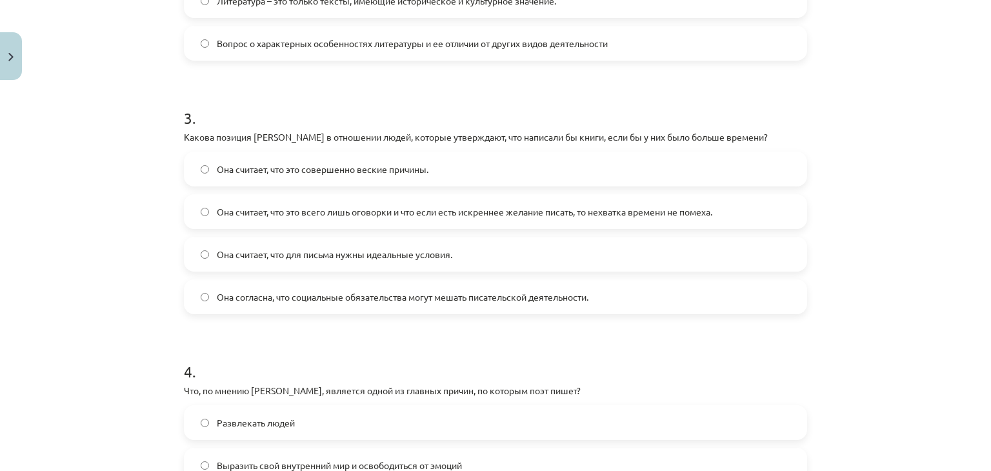
click at [211, 205] on label "Она считает, что это всего лишь оговорки и что если есть искреннее желание писа…" at bounding box center [495, 212] width 621 height 32
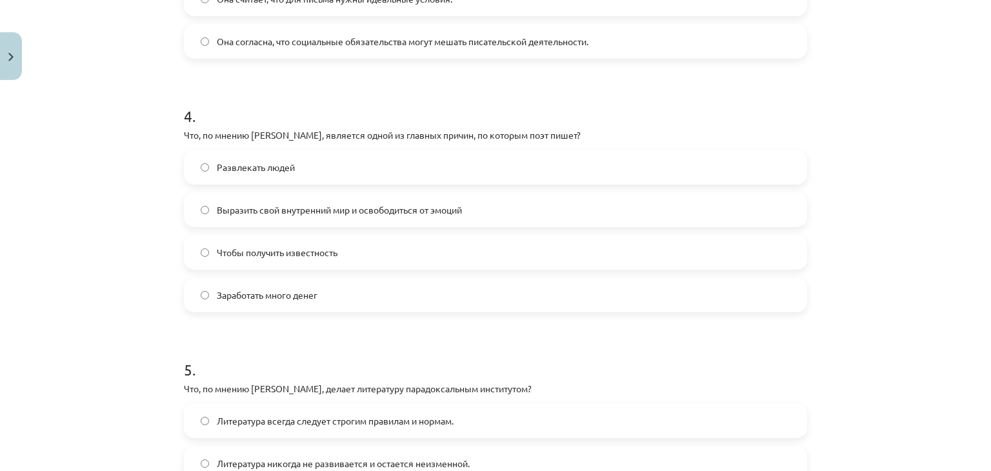
scroll to position [936, 0]
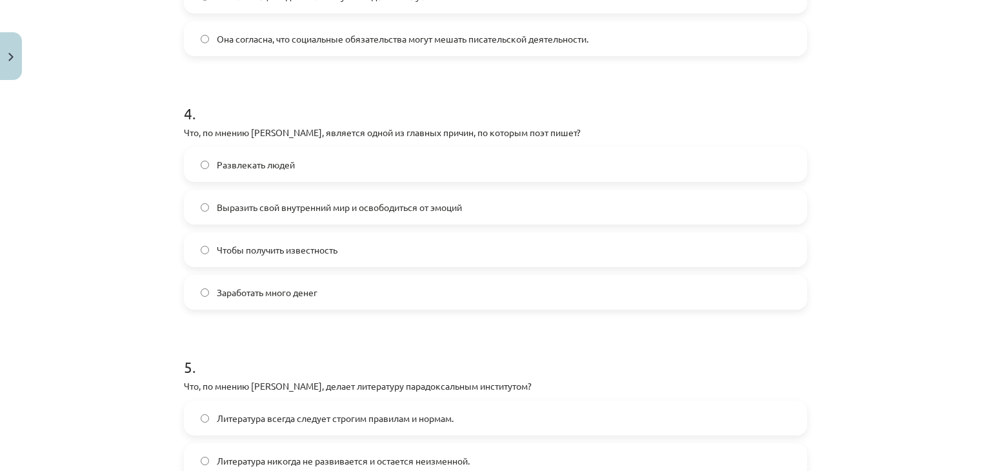
click at [248, 207] on font "Выразить свой внутренний мир и освободиться от эмоций" at bounding box center [339, 207] width 245 height 12
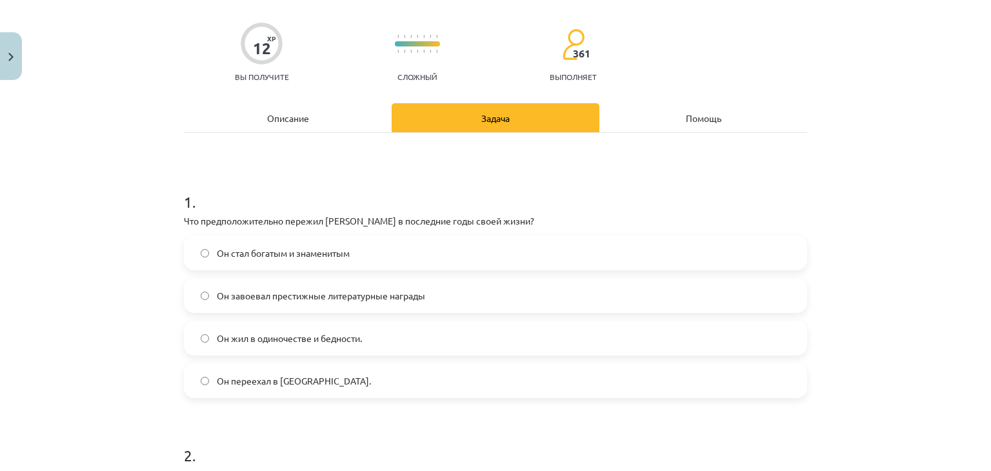
scroll to position [0, 0]
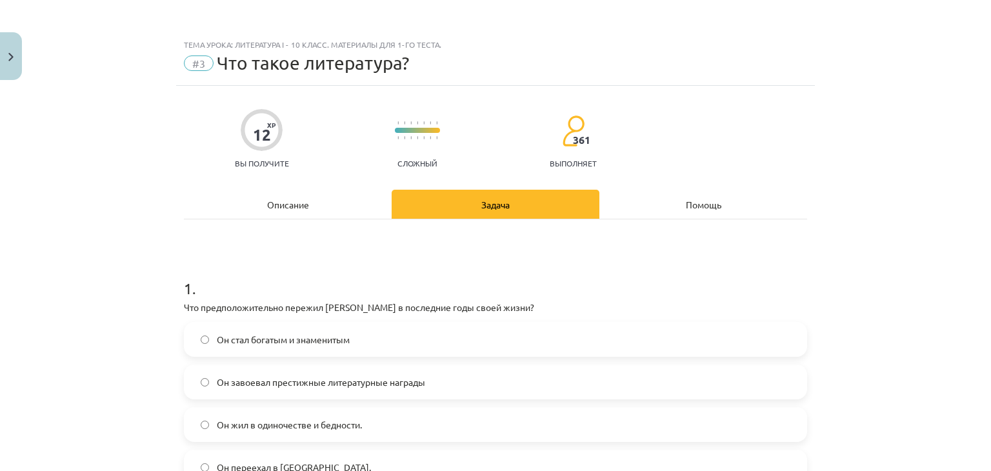
click at [283, 207] on font "Описание" at bounding box center [288, 205] width 42 height 12
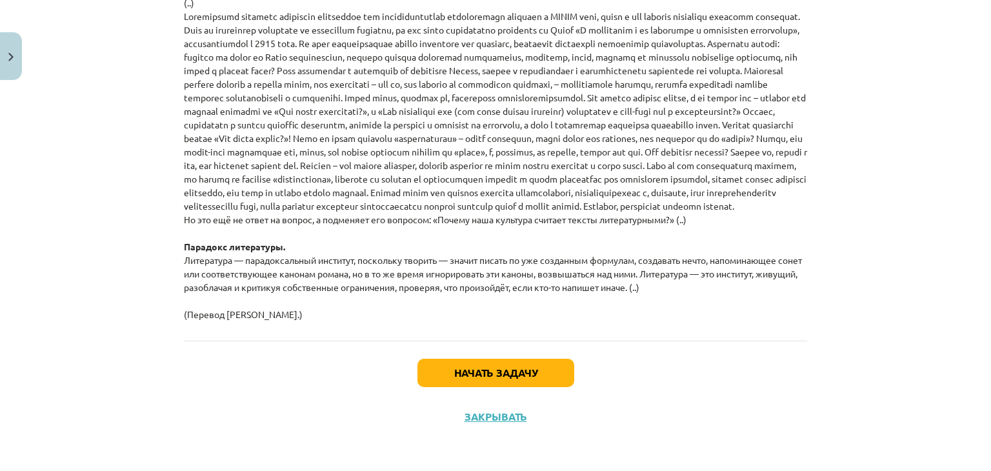
scroll to position [1559, 0]
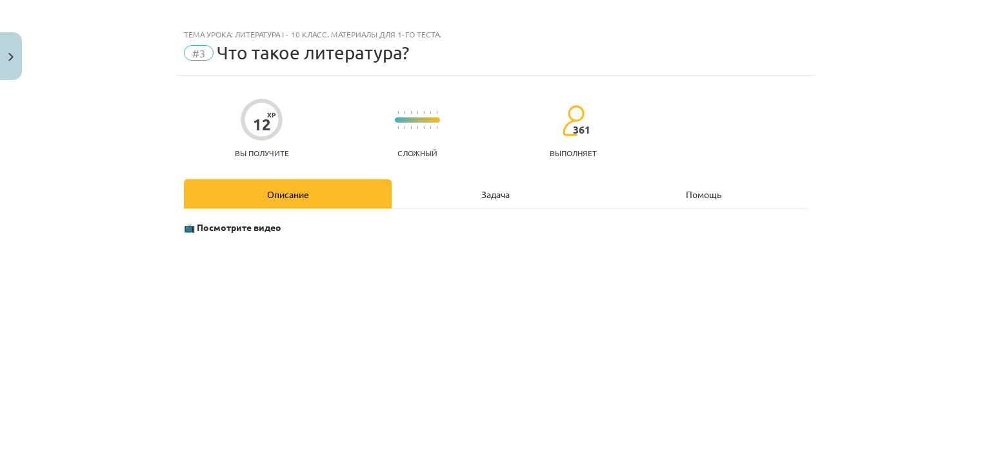
click at [481, 187] on div "Задача" at bounding box center [496, 193] width 208 height 29
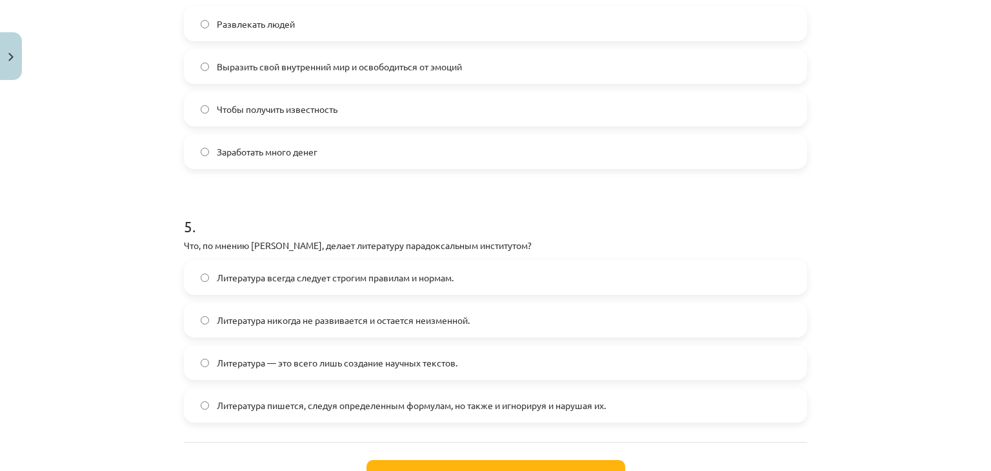
scroll to position [1129, 0]
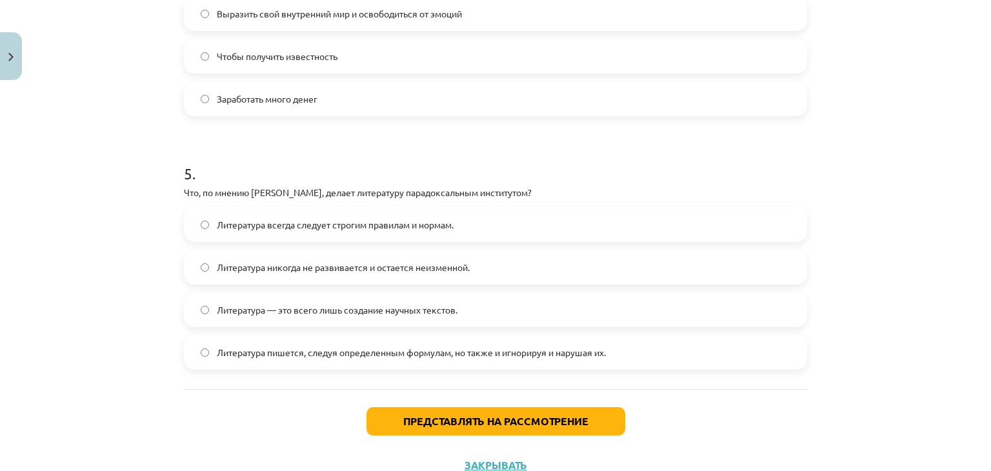
click at [313, 349] on font "Литература пишется, следуя определенным формулам, но также и игнорируя и наруша…" at bounding box center [411, 353] width 389 height 12
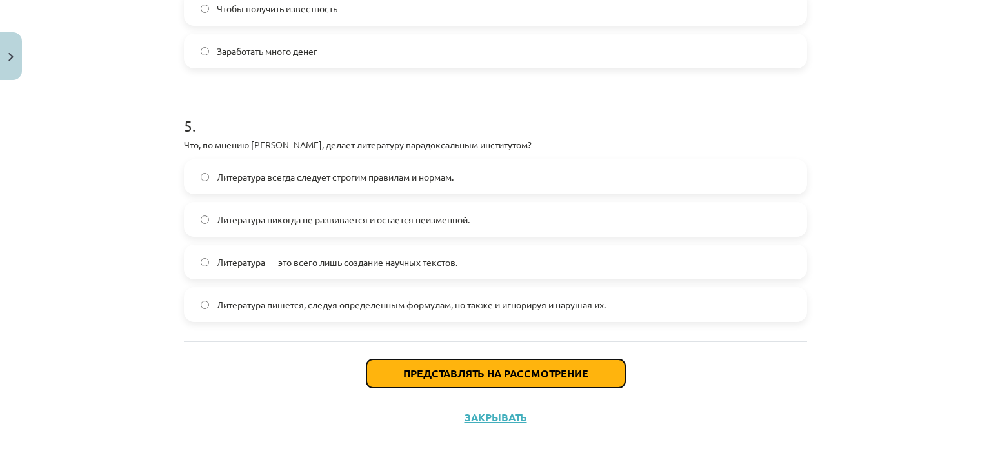
click at [446, 367] on font "Представлять на рассмотрение" at bounding box center [495, 374] width 185 height 14
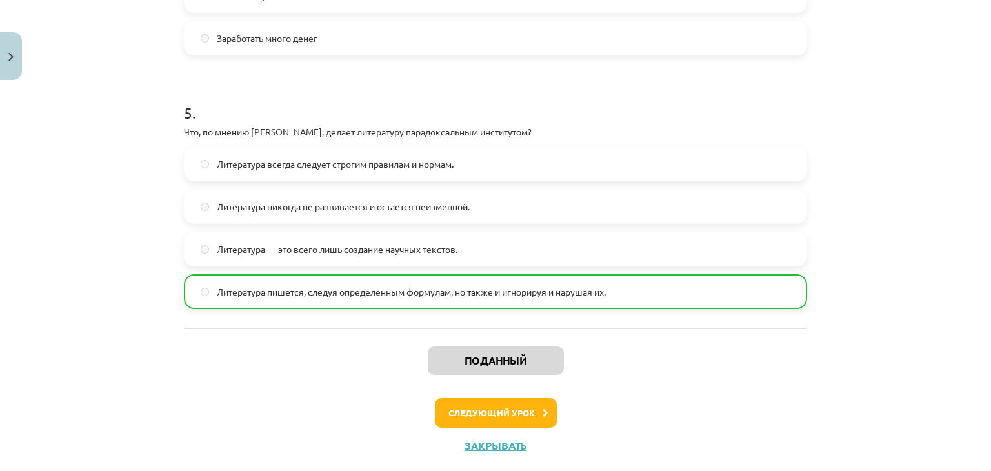
scroll to position [1218, 0]
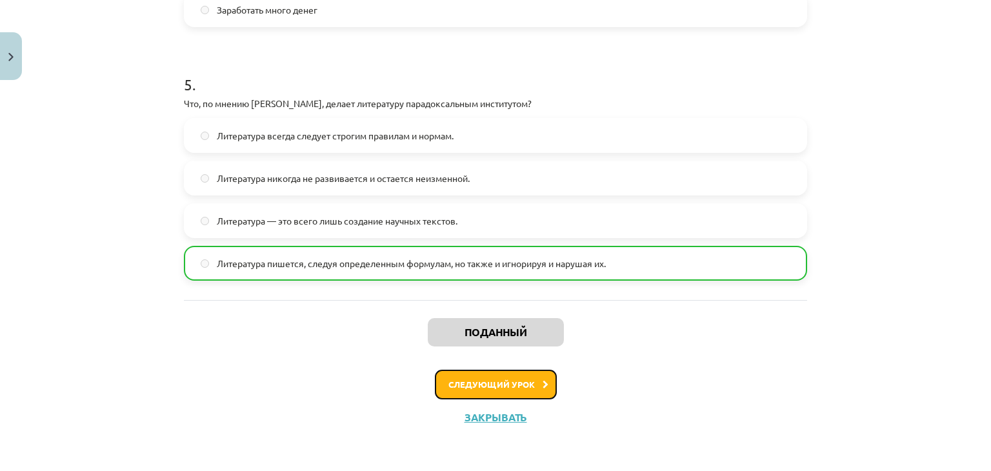
click at [505, 385] on font "Следующий урок" at bounding box center [491, 384] width 86 height 11
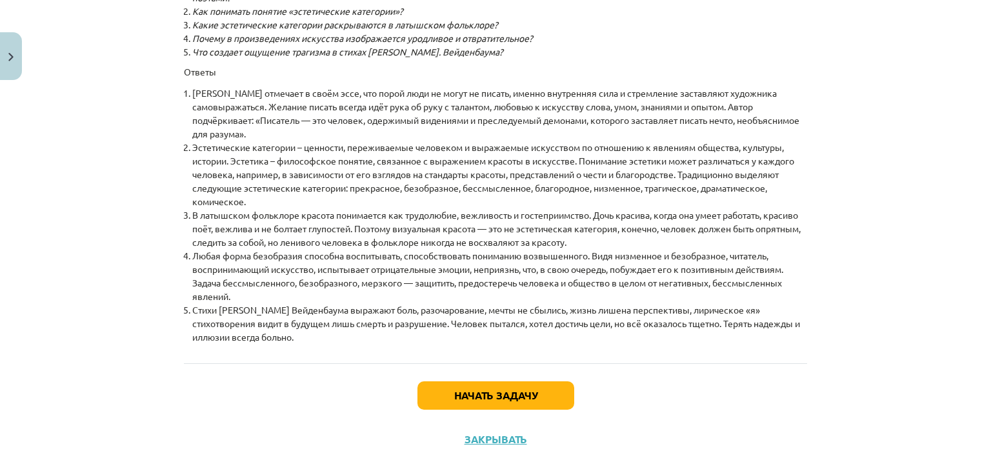
scroll to position [14798, 0]
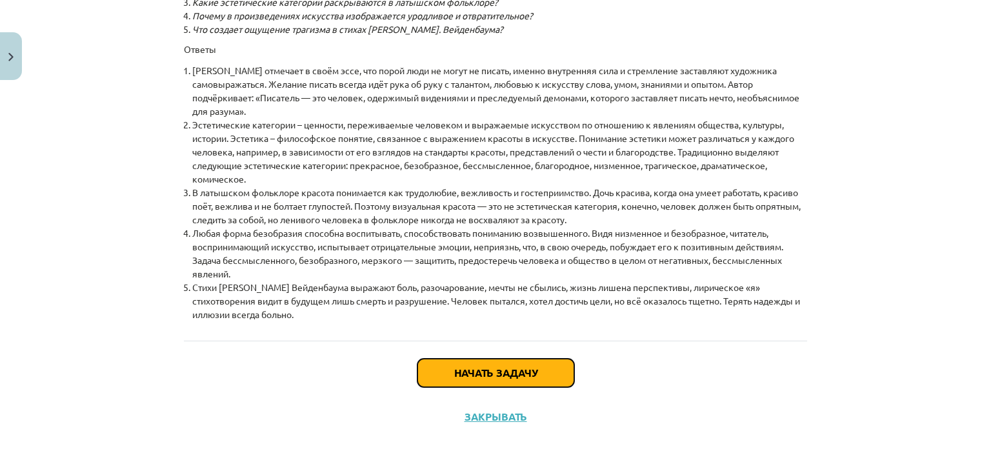
click at [532, 367] on font "Начать задачу" at bounding box center [495, 373] width 83 height 14
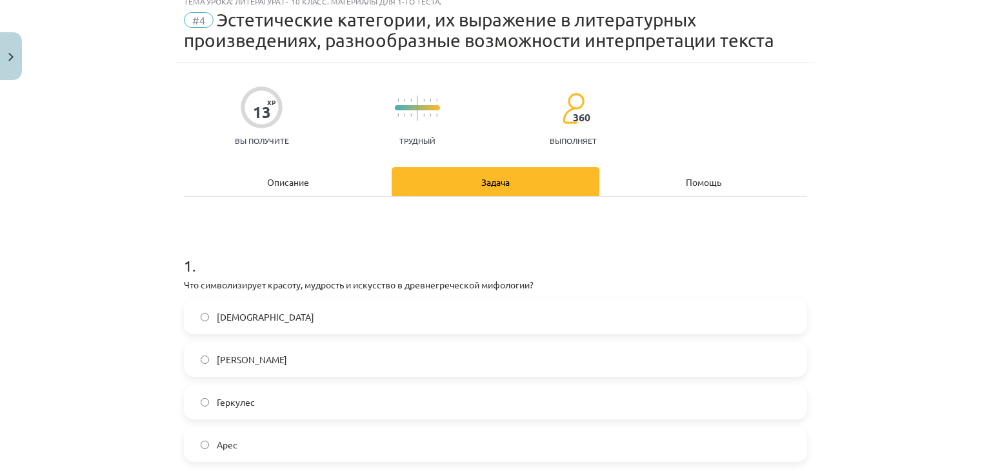
scroll to position [32, 0]
